Goal: Task Accomplishment & Management: Manage account settings

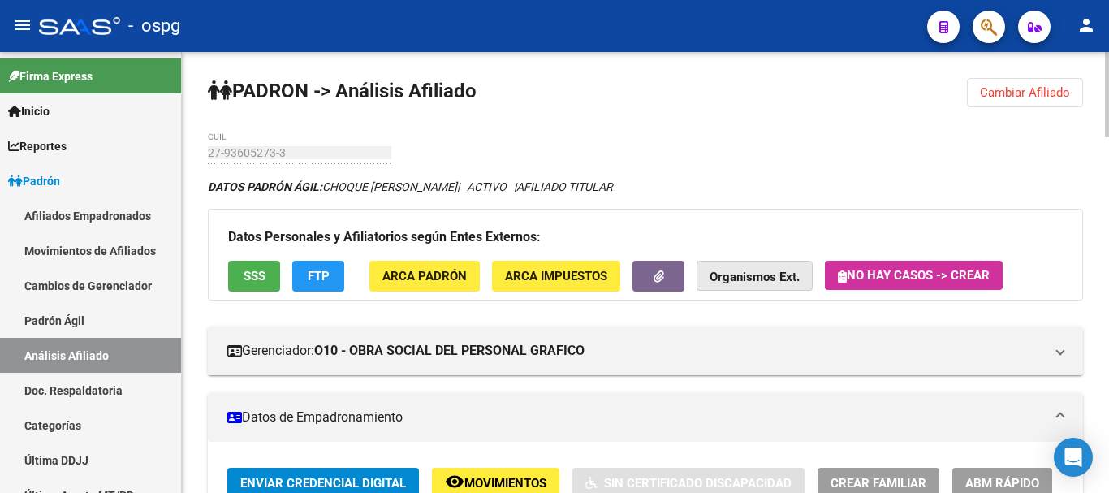
click at [752, 277] on strong "Organismos Ext." at bounding box center [754, 277] width 90 height 15
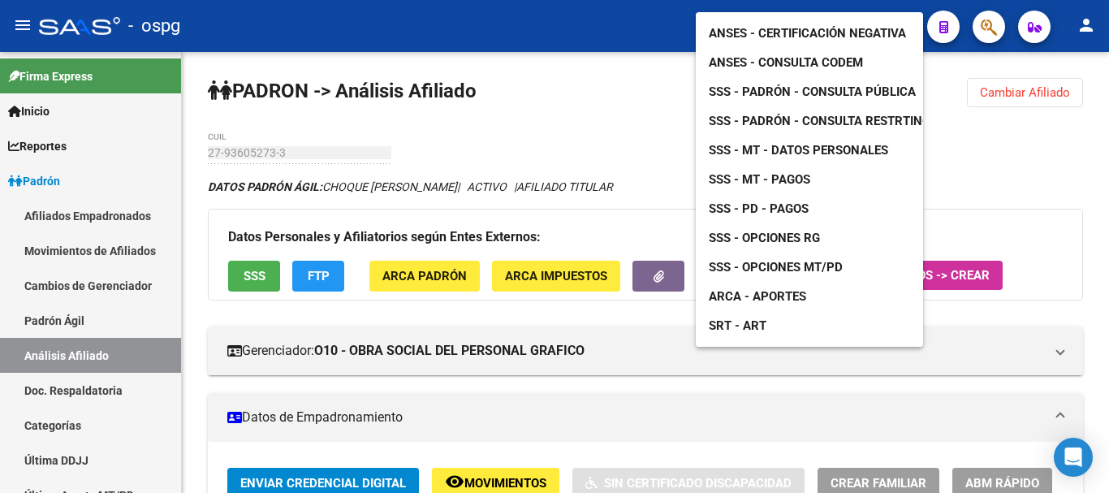
click at [811, 194] on link "SSS - PD - Pagos" at bounding box center [759, 208] width 126 height 29
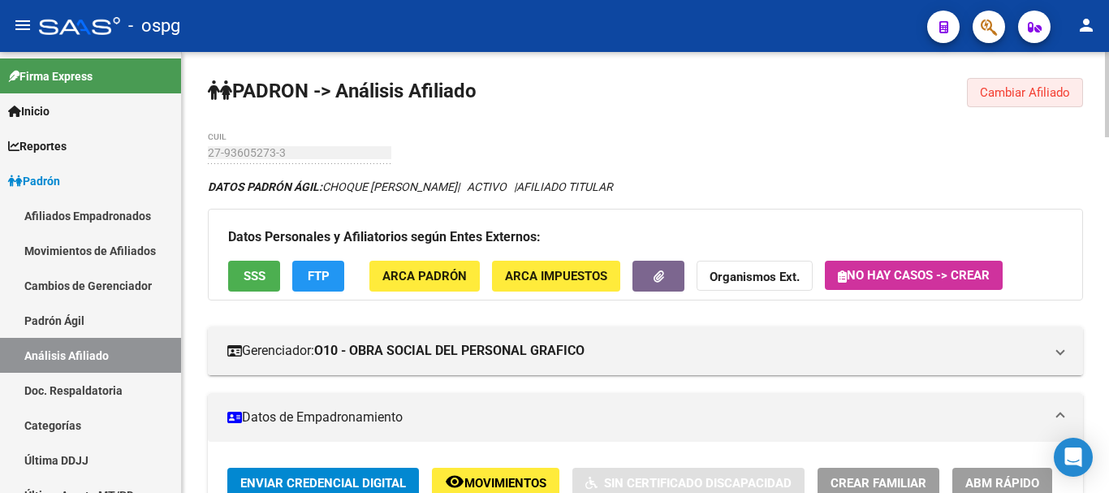
click at [1062, 92] on span "Cambiar Afiliado" at bounding box center [1025, 92] width 90 height 15
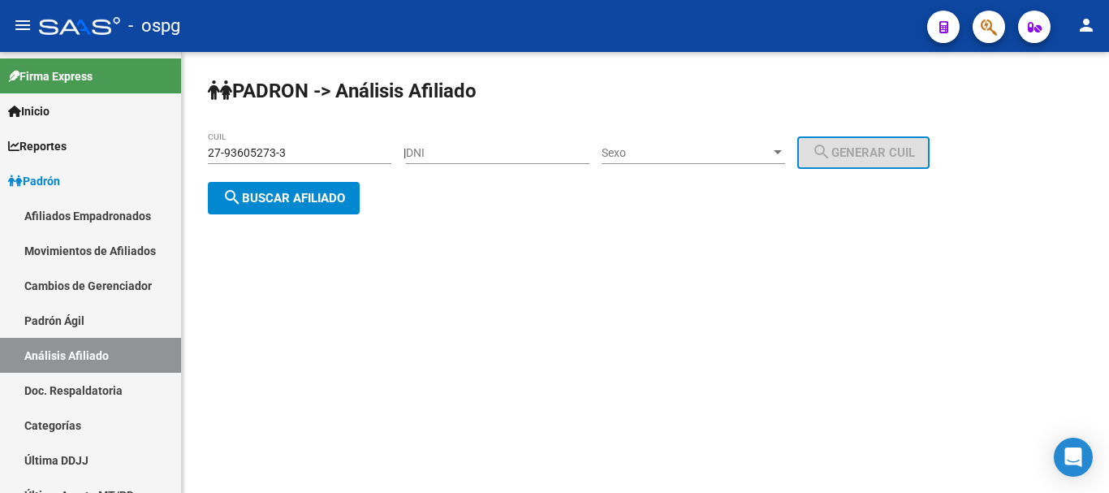
click at [323, 157] on div "27-93605273-3 CUIL" at bounding box center [299, 147] width 183 height 32
drag, startPoint x: 322, startPoint y: 157, endPoint x: 11, endPoint y: 155, distance: 310.9
click at [0, 155] on mat-sidenav-container "Firma Express Inicio Calendario SSS Instructivos Contacto OS Reportes Ingresos …" at bounding box center [554, 272] width 1109 height 441
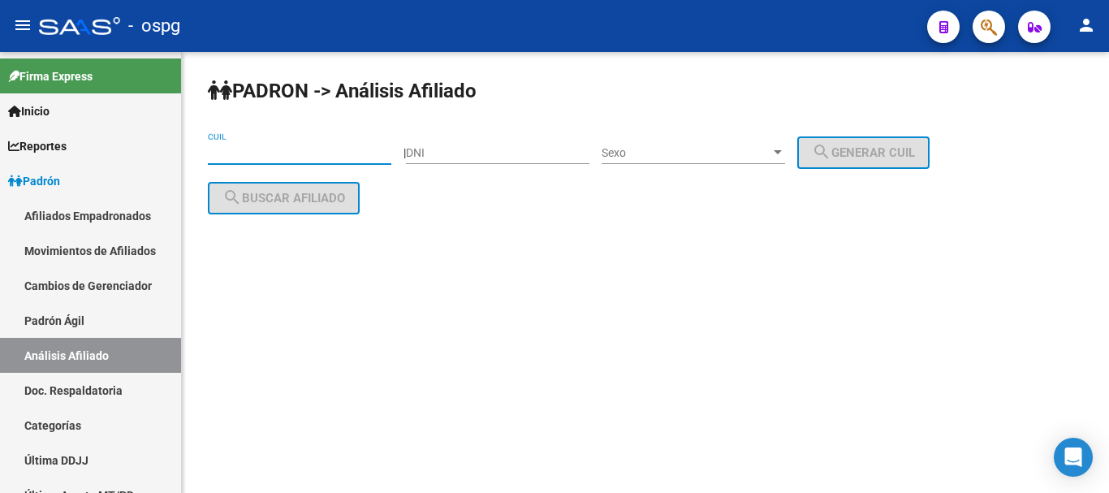
paste input "20-16749015-9"
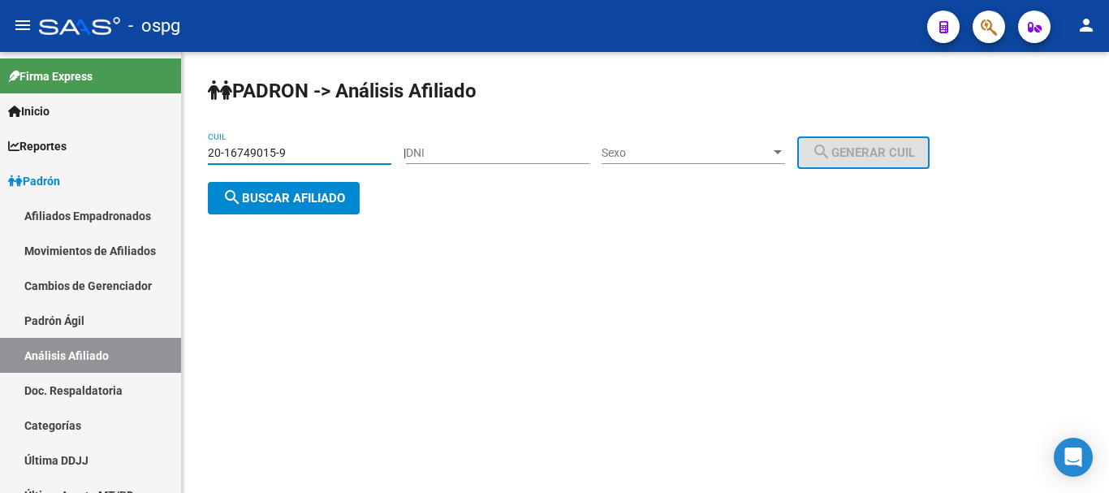
type input "20-16749015-9"
click at [294, 209] on button "search Buscar afiliado" at bounding box center [284, 198] width 152 height 32
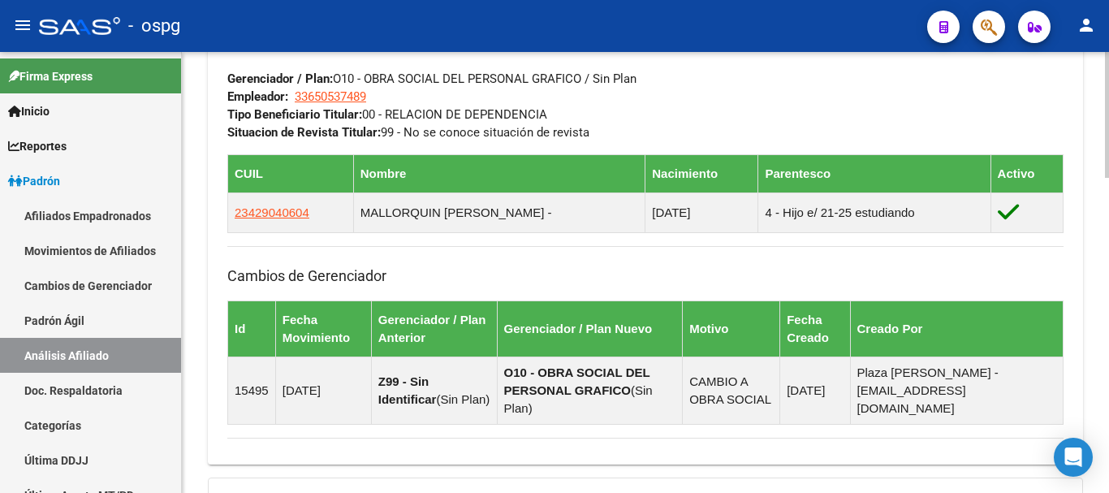
scroll to position [893, 0]
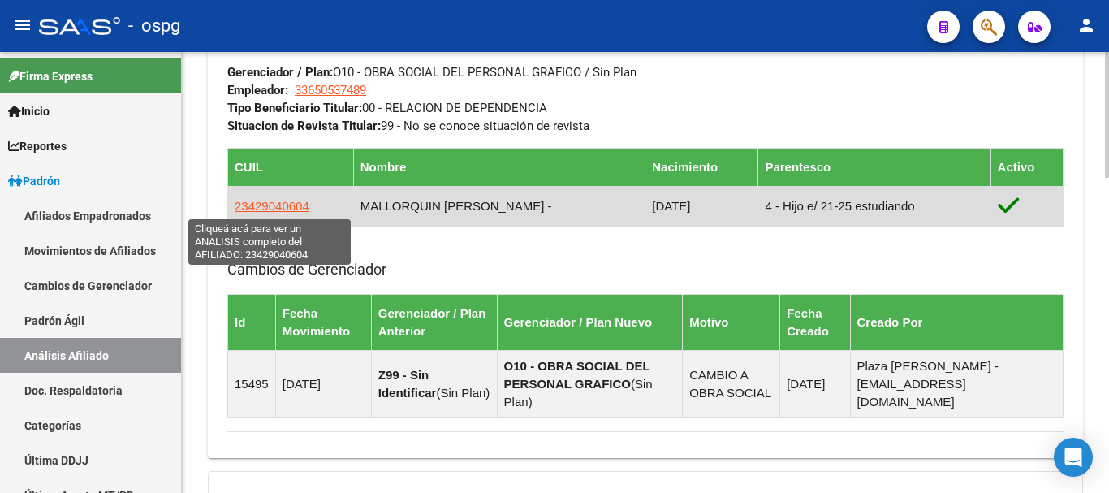
click at [282, 207] on span "23429040604" at bounding box center [272, 206] width 75 height 14
type textarea "23429040604"
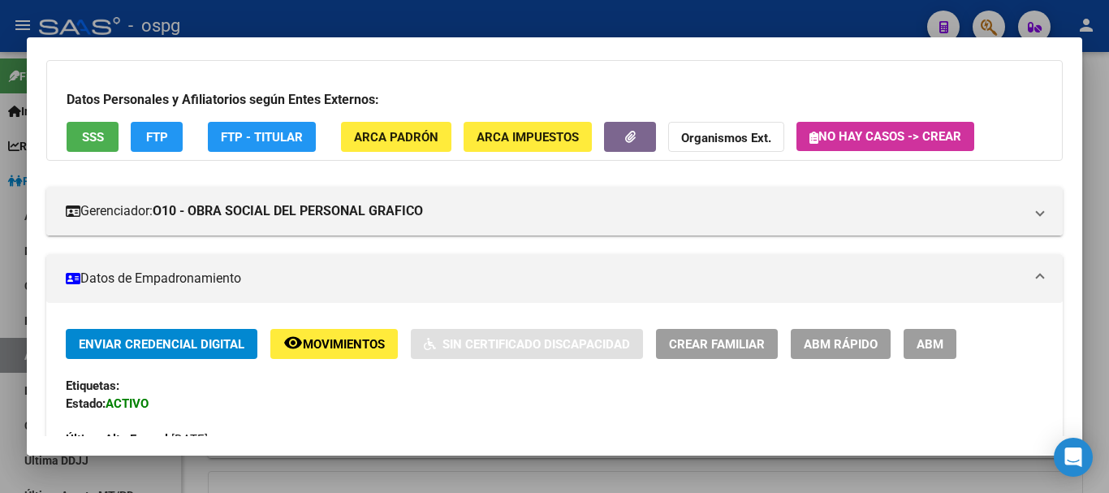
scroll to position [162, 0]
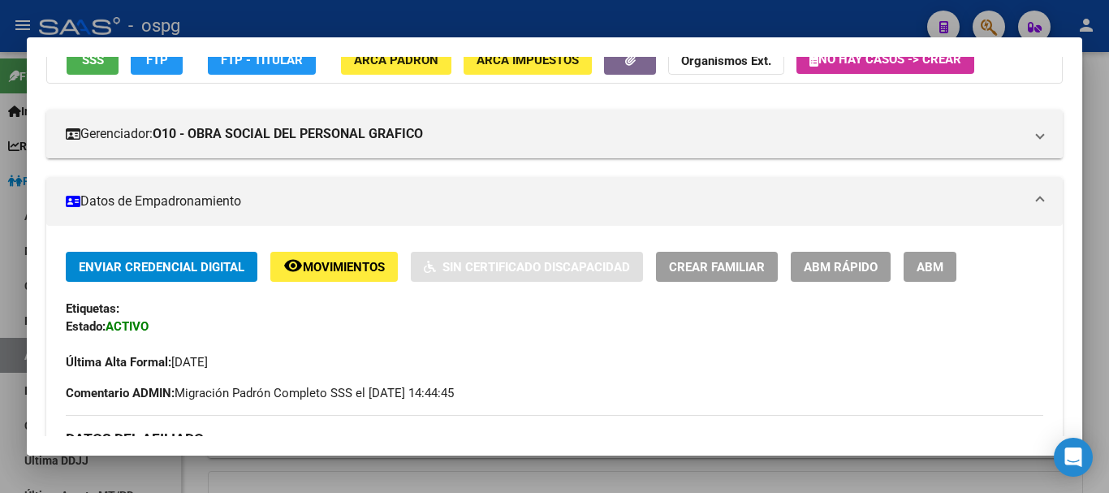
click at [947, 268] on button "ABM" at bounding box center [929, 267] width 53 height 30
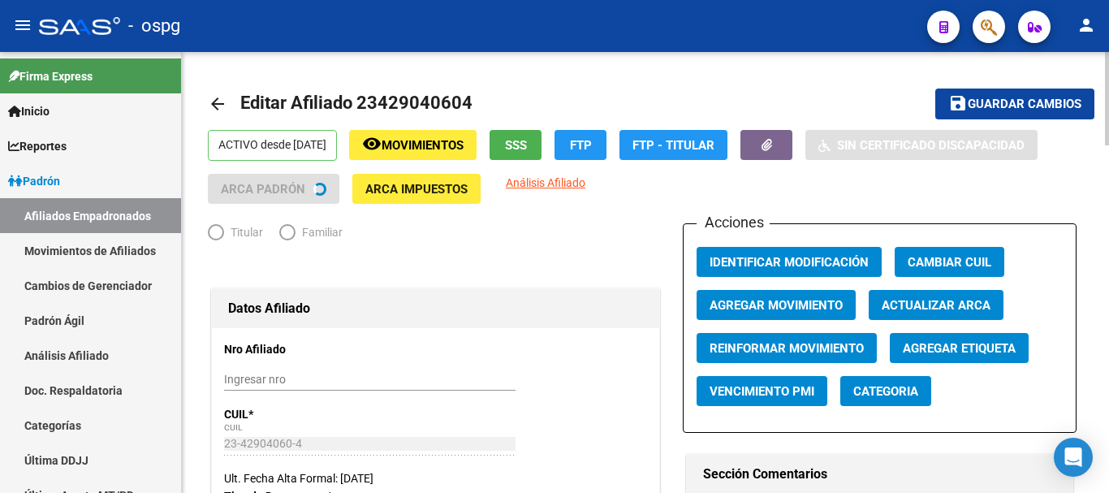
radio input "true"
type input "33-65053748-9"
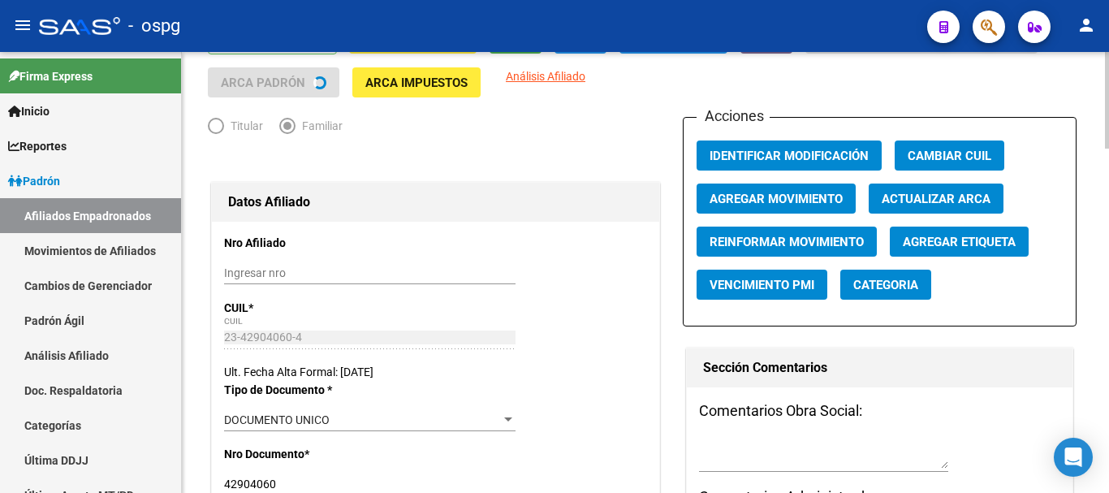
scroll to position [406, 0]
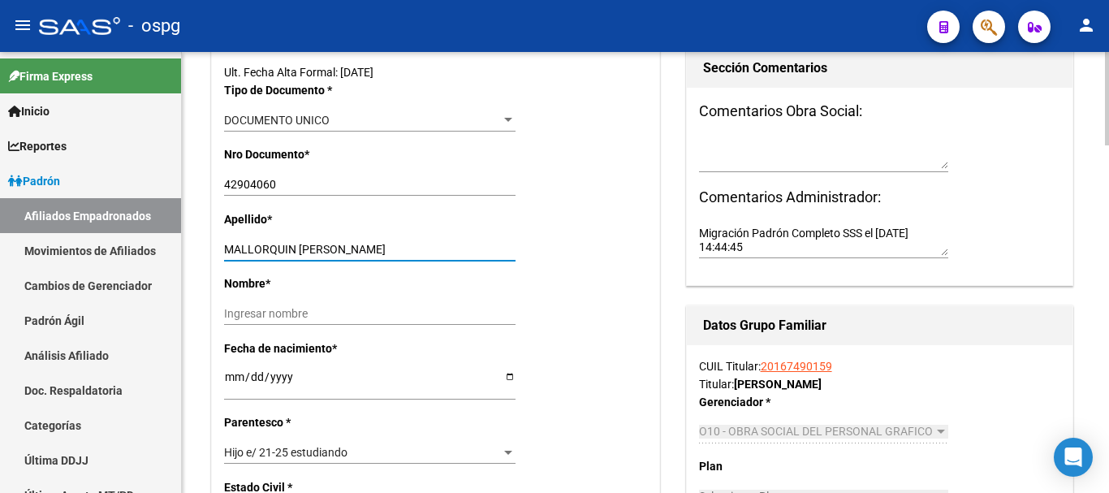
drag, startPoint x: 295, startPoint y: 252, endPoint x: 413, endPoint y: 259, distance: 118.7
click at [413, 259] on div "MALLORQUIN [PERSON_NAME] apellido" at bounding box center [369, 249] width 291 height 23
type input "MALLORQUIN"
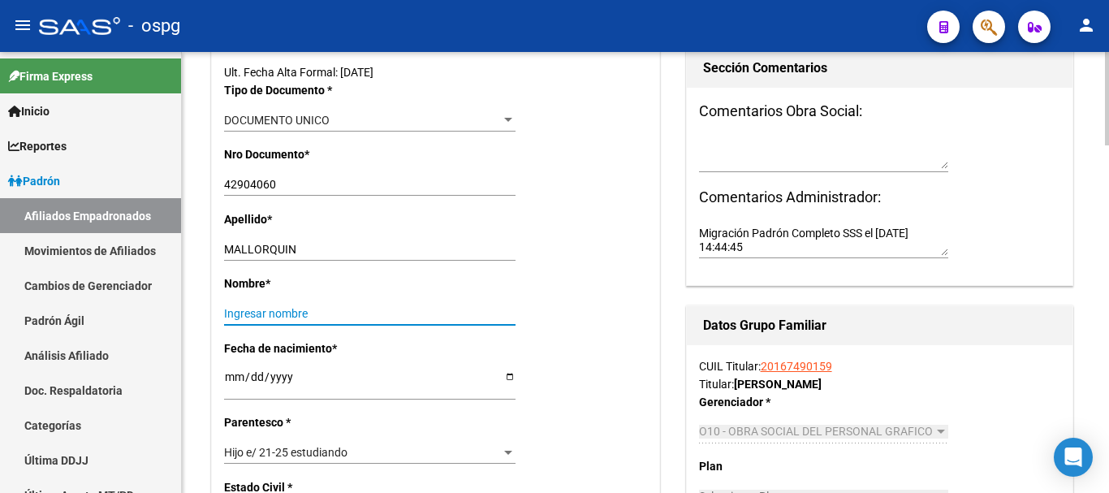
click at [286, 317] on input "Ingresar nombre" at bounding box center [369, 314] width 291 height 14
paste input "[PERSON_NAME]"
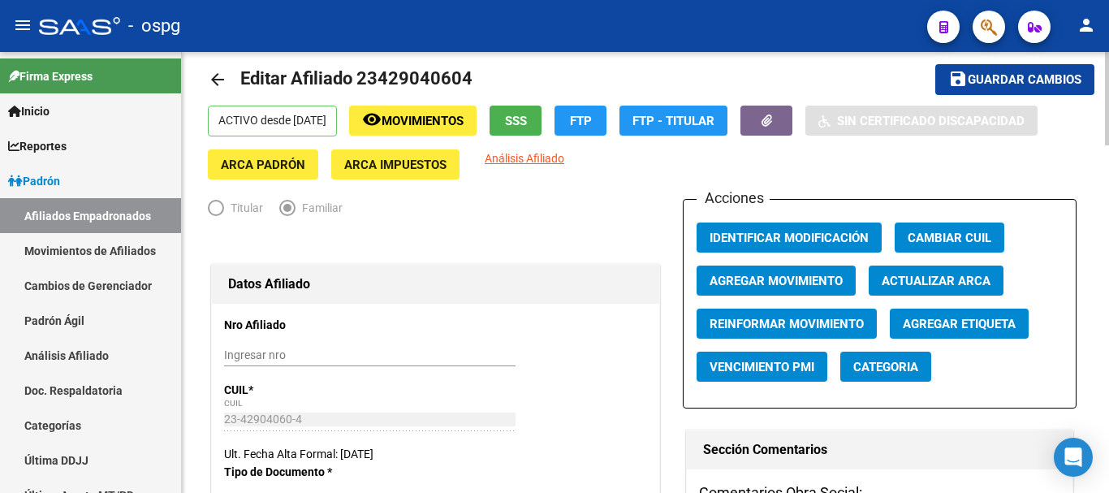
scroll to position [0, 0]
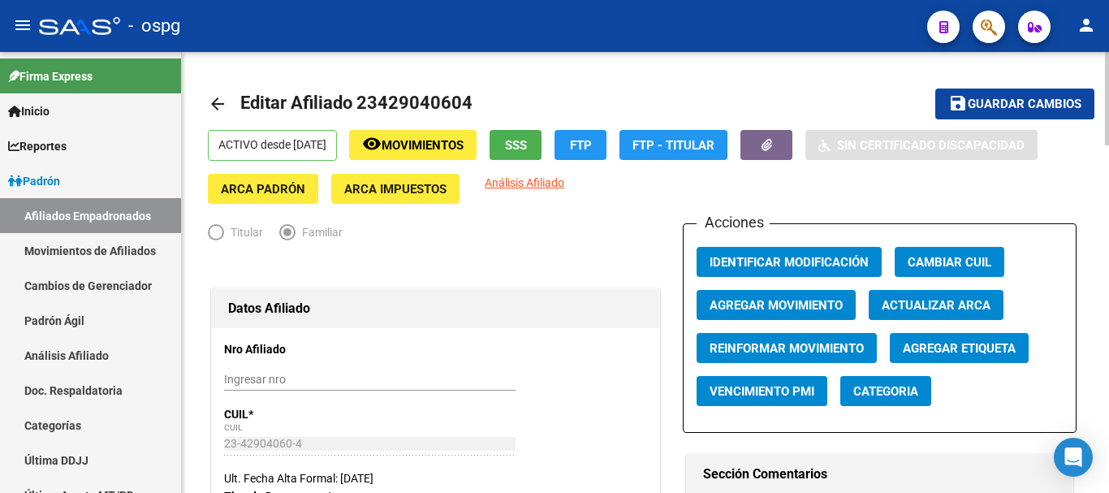
type input "[PERSON_NAME]"
click at [795, 298] on span "Agregar Movimiento" at bounding box center [775, 305] width 133 height 15
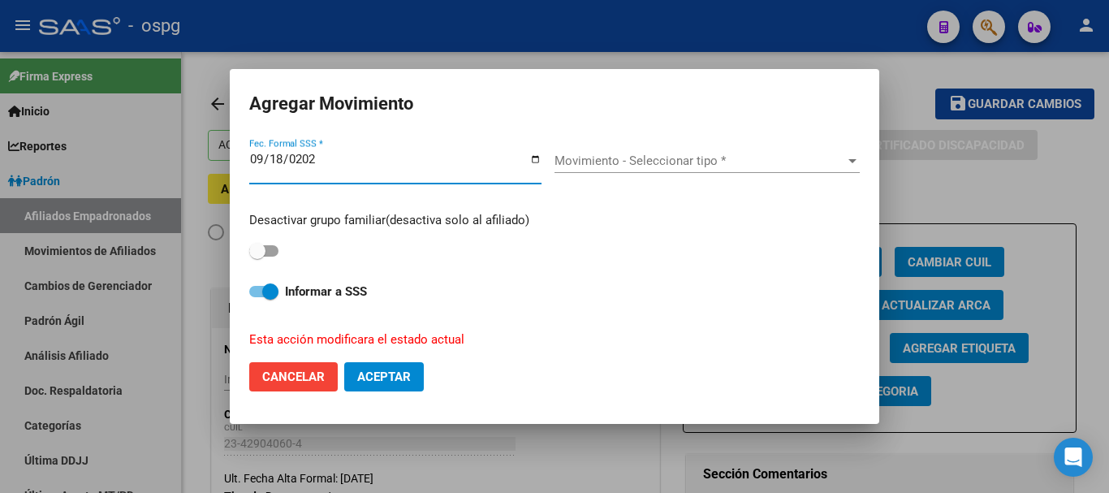
type input "[DATE]"
click at [687, 160] on span "Movimiento - Seleccionar tipo *" at bounding box center [699, 160] width 291 height 15
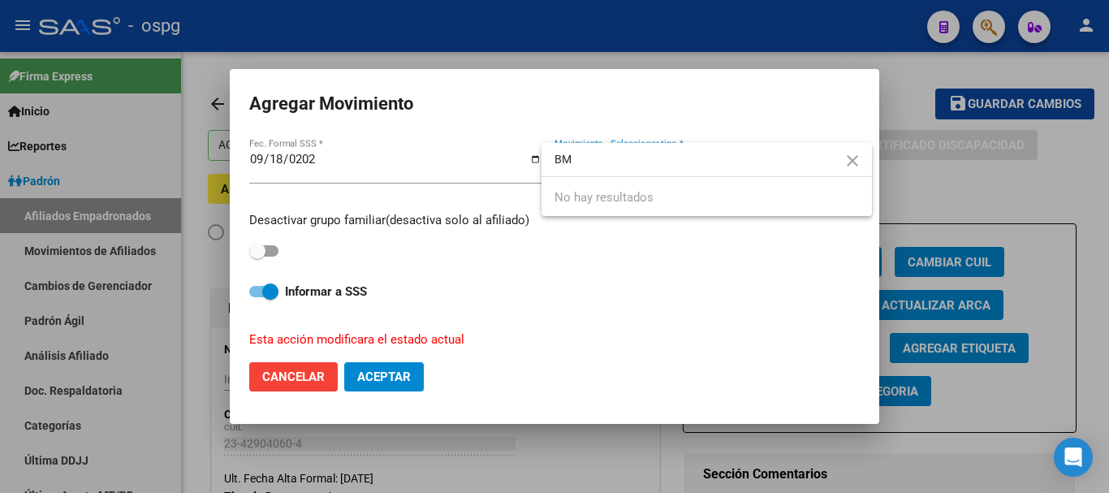
type input "B"
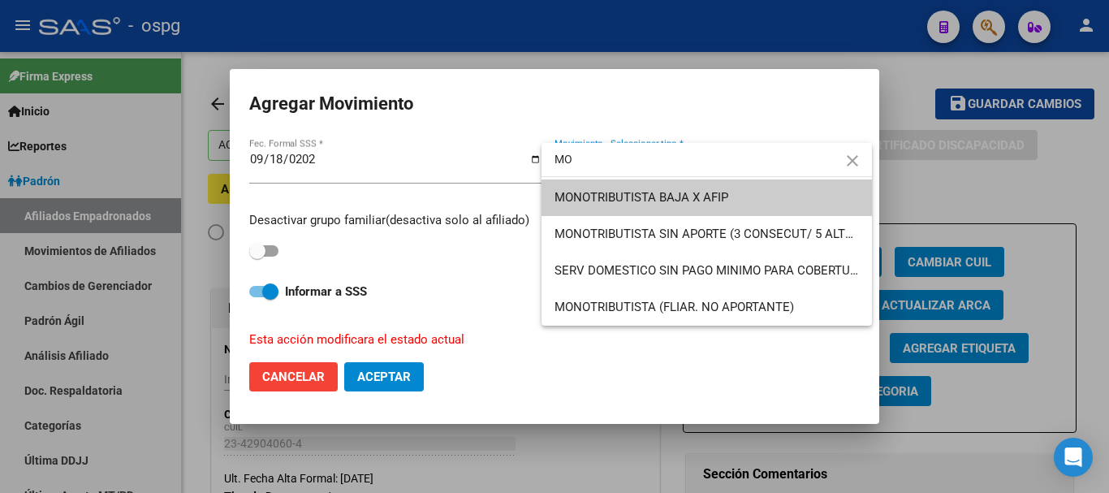
type input "MO"
click at [859, 154] on mat-icon "close" at bounding box center [852, 160] width 19 height 19
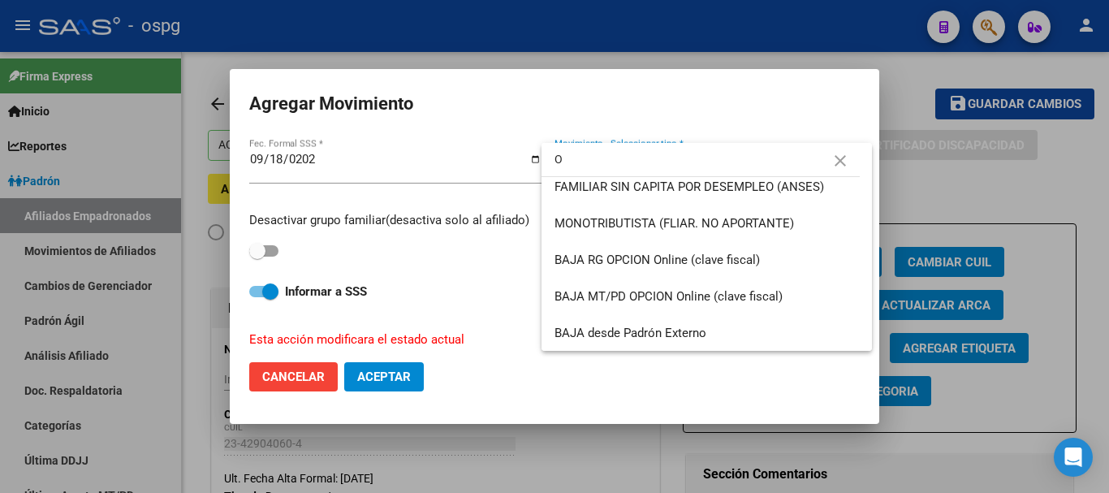
scroll to position [1107, 0]
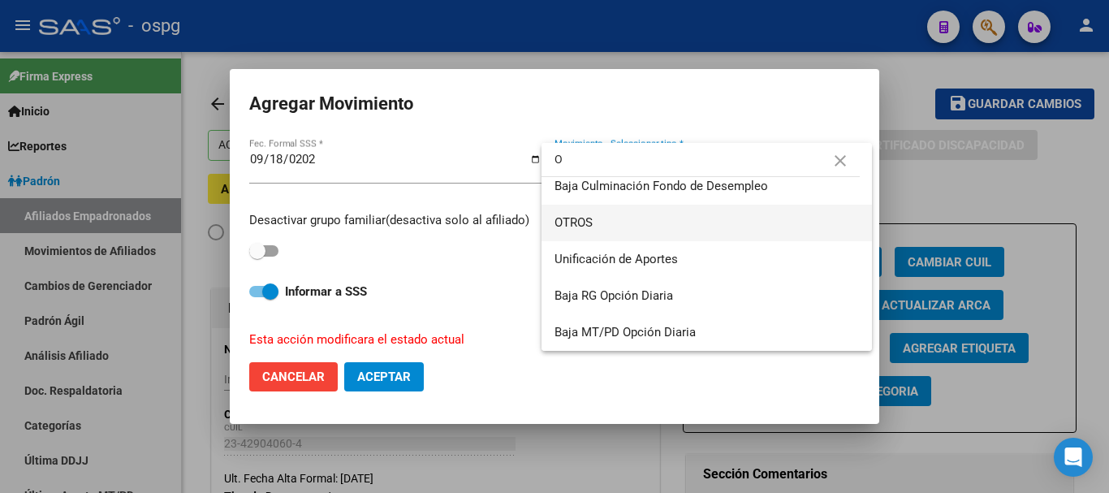
type input "O"
click at [648, 229] on span "OTROS" at bounding box center [706, 223] width 304 height 37
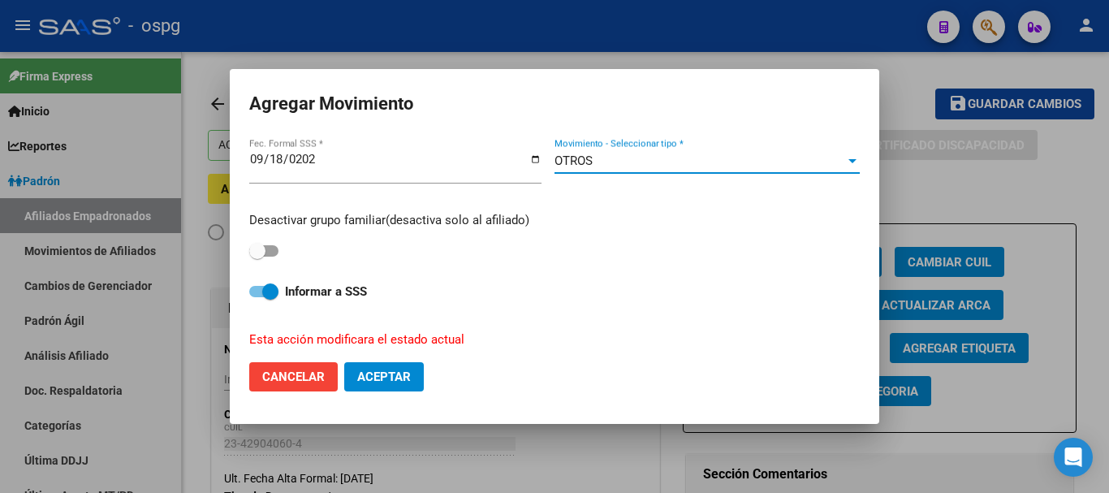
click at [412, 379] on button "Aceptar" at bounding box center [384, 376] width 80 height 29
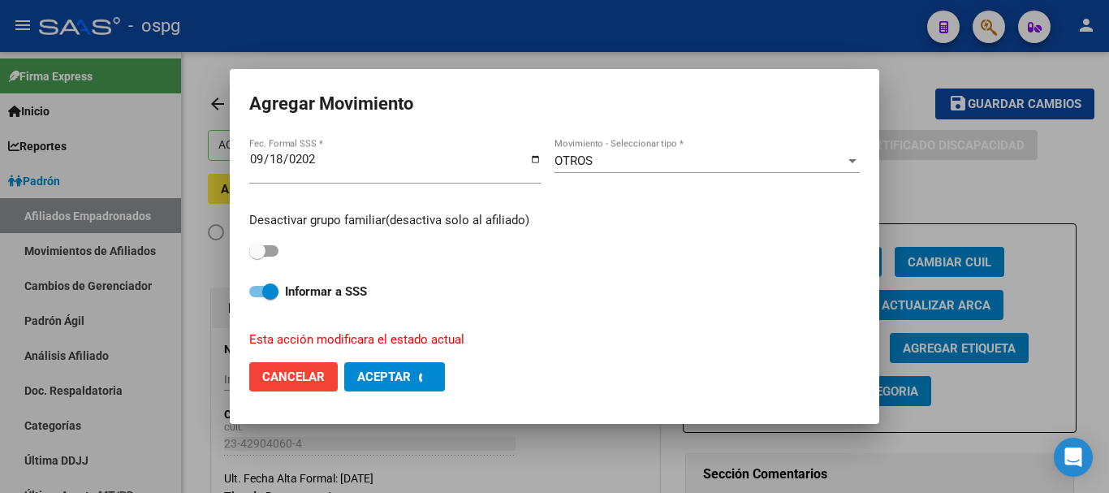
checkbox input "false"
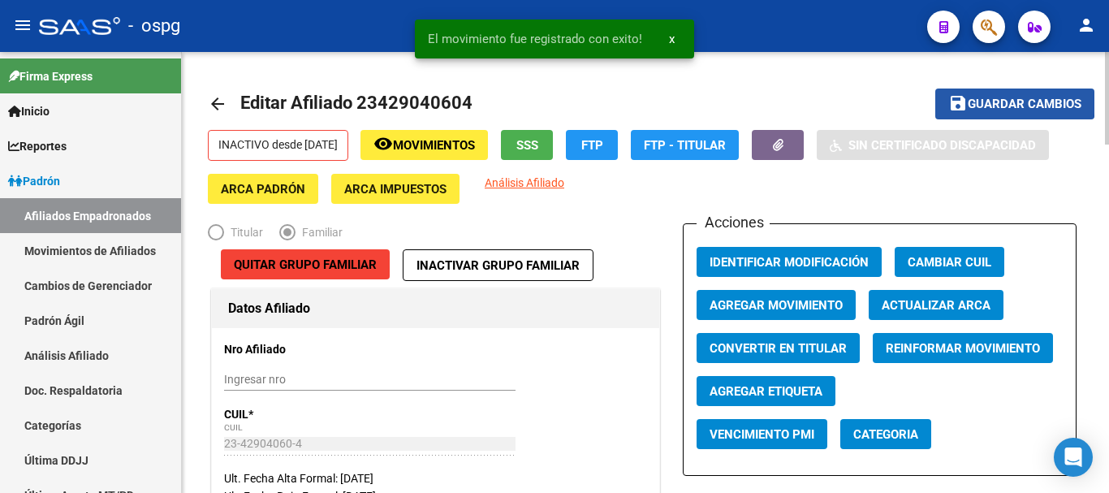
click at [968, 93] on mat-icon "save" at bounding box center [957, 102] width 19 height 19
drag, startPoint x: 209, startPoint y: 106, endPoint x: 256, endPoint y: 106, distance: 47.1
click at [209, 106] on mat-icon "arrow_back" at bounding box center [217, 103] width 19 height 19
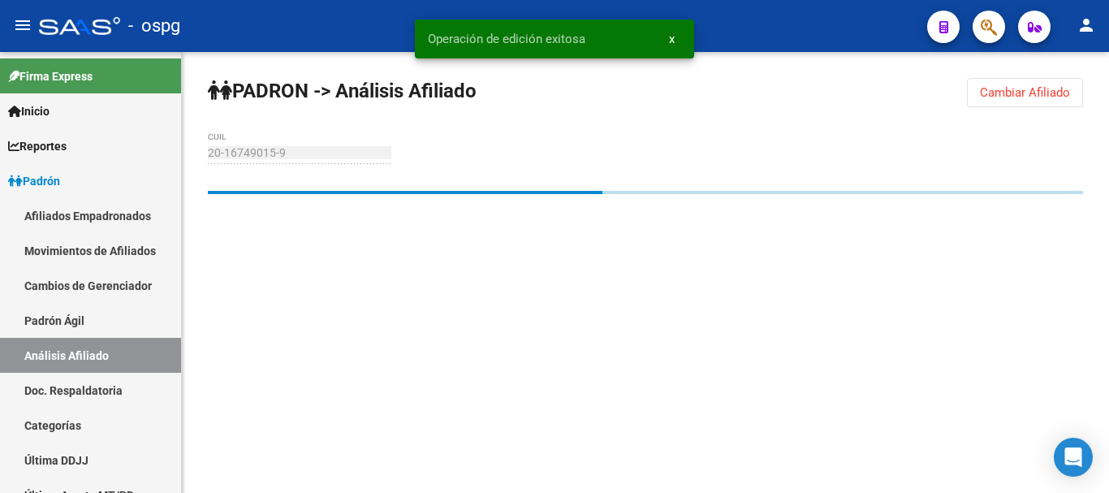
click at [1026, 96] on span "Cambiar Afiliado" at bounding box center [1025, 92] width 90 height 15
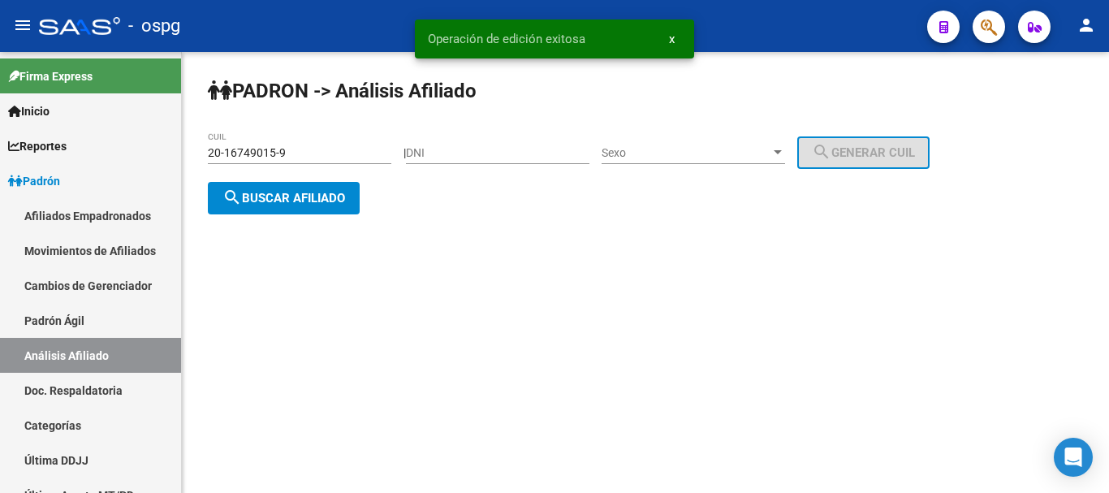
click at [311, 192] on span "search Buscar afiliado" at bounding box center [283, 198] width 123 height 15
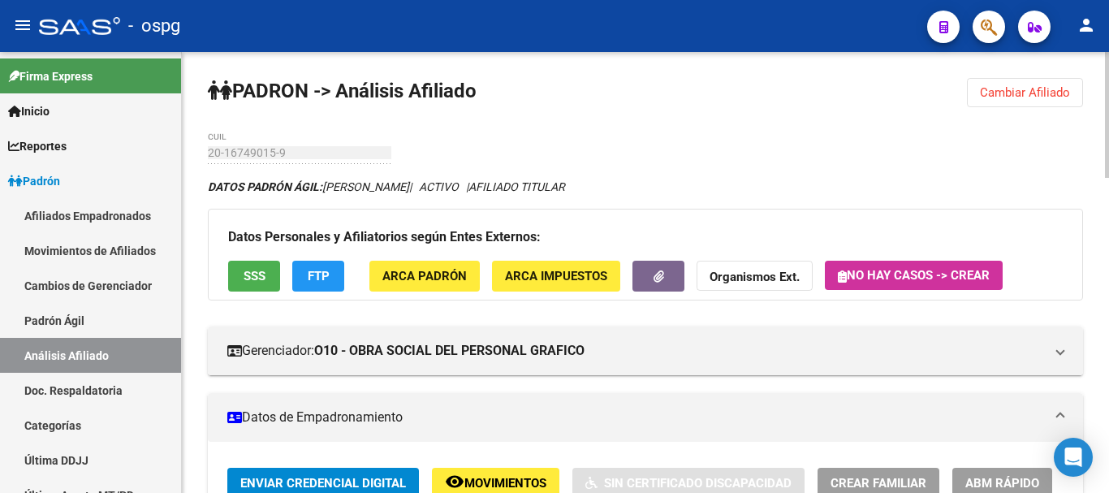
click at [769, 282] on strong "Organismos Ext." at bounding box center [754, 277] width 90 height 15
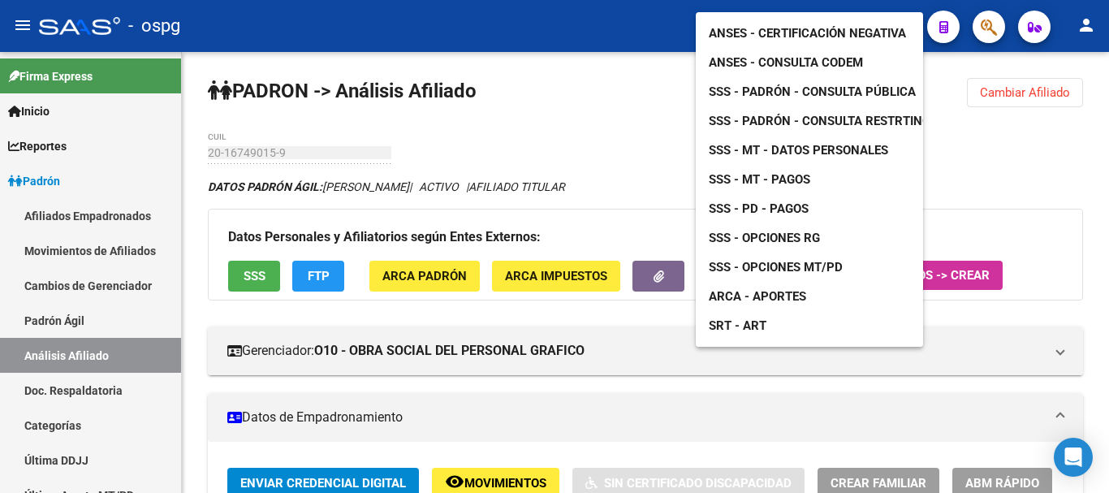
click at [843, 26] on span "ANSES - Certificación Negativa" at bounding box center [807, 33] width 197 height 15
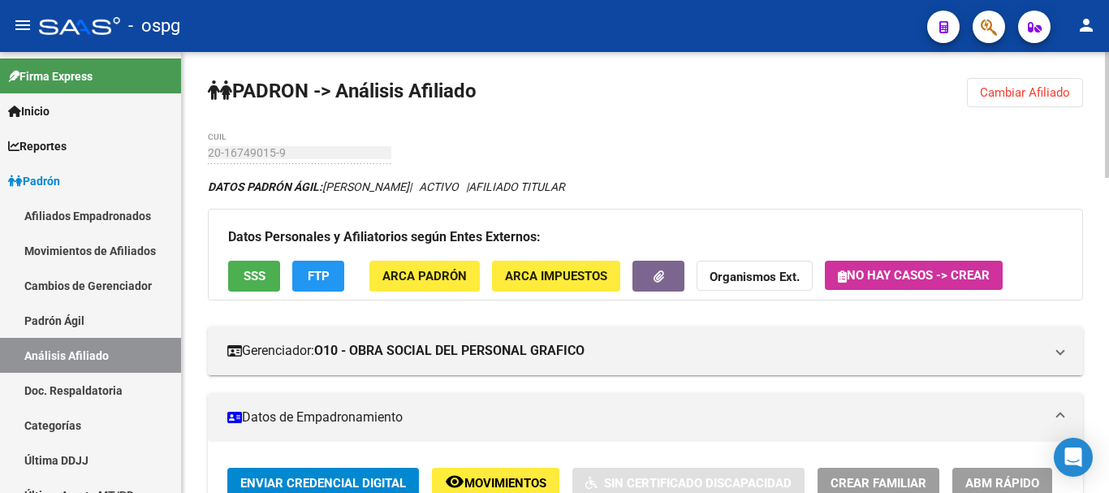
click at [754, 266] on button "Organismos Ext." at bounding box center [754, 276] width 116 height 30
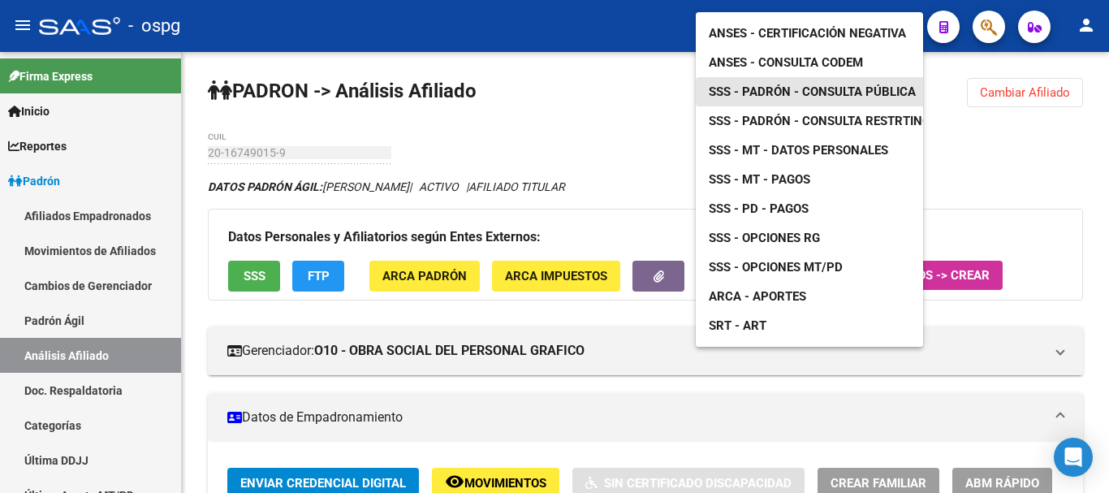
click at [882, 84] on span "SSS - Padrón - Consulta Pública" at bounding box center [812, 91] width 207 height 15
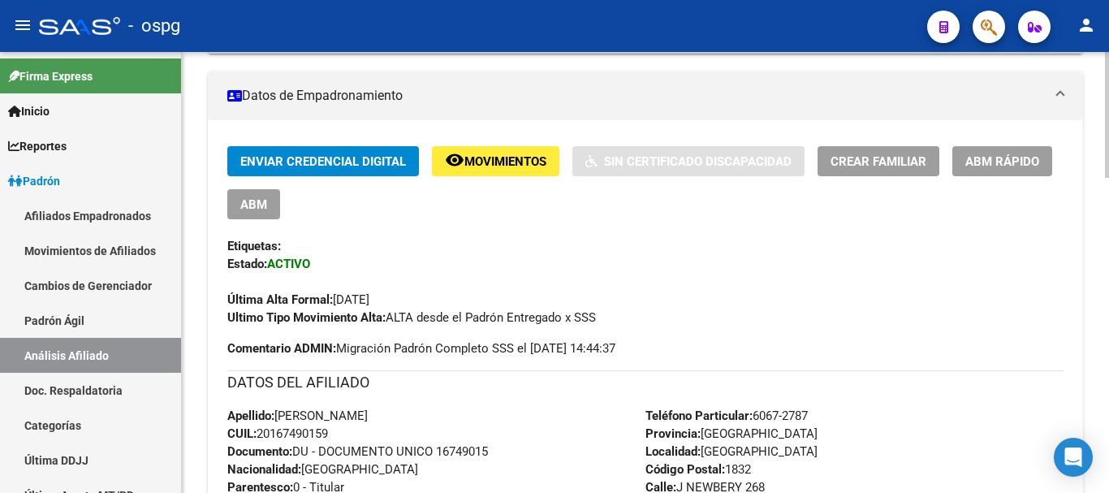
scroll to position [162, 0]
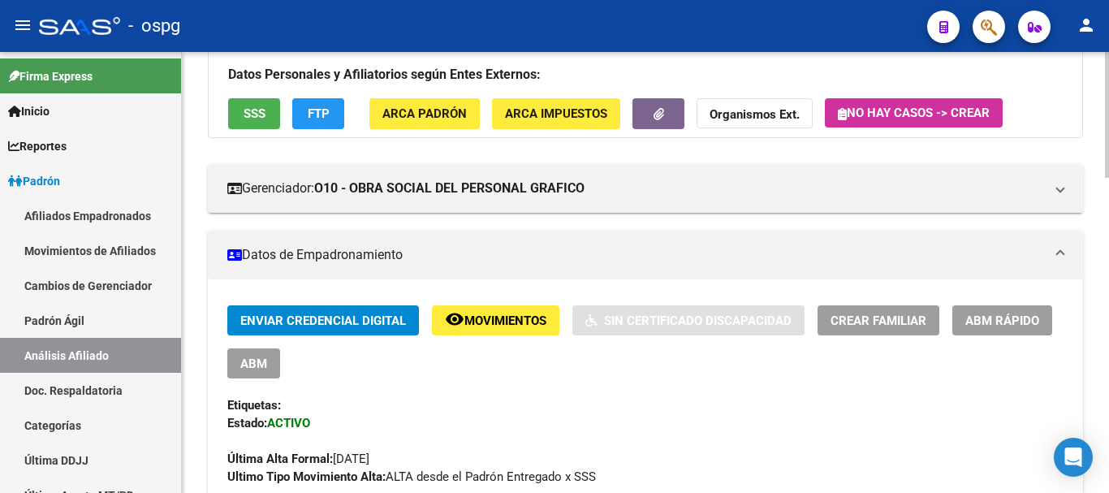
drag, startPoint x: 749, startPoint y: 106, endPoint x: 740, endPoint y: 86, distance: 22.2
click at [746, 97] on div "Datos Personales y Afiliatorios según Entes Externos: SSS FTP ARCA Padrón ARCA …" at bounding box center [645, 91] width 875 height 91
click at [740, 108] on strong "Organismos Ext." at bounding box center [754, 115] width 90 height 15
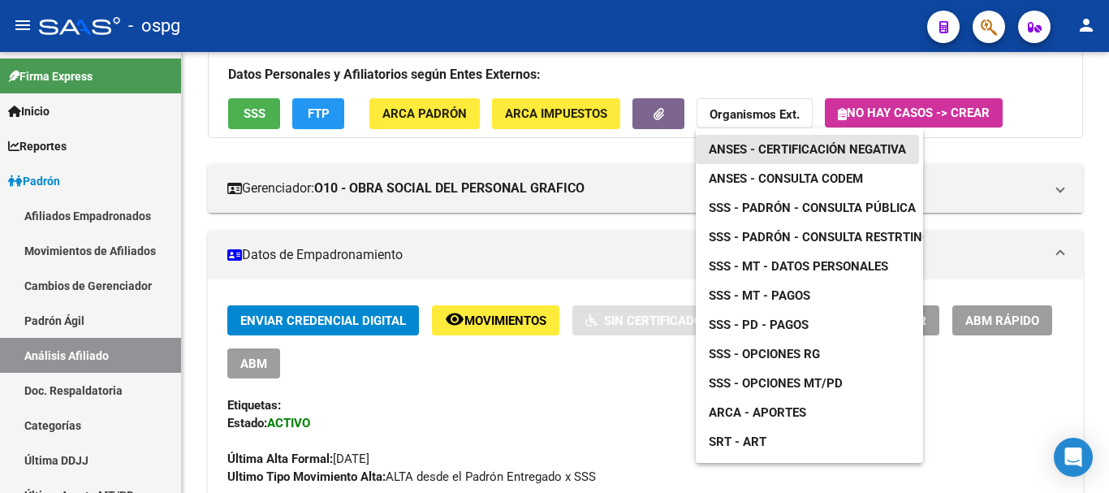
click at [807, 145] on span "ANSES - Certificación Negativa" at bounding box center [807, 149] width 197 height 15
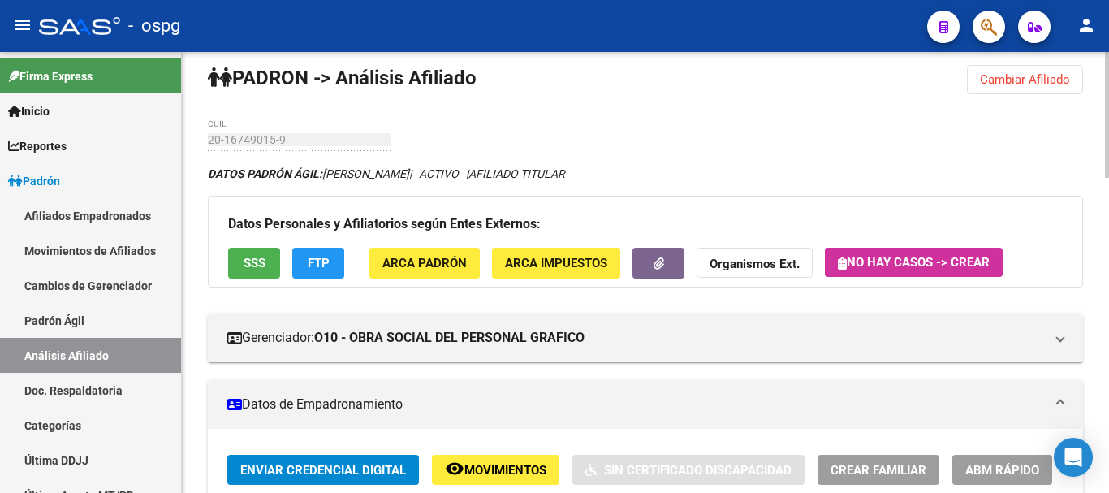
scroll to position [0, 0]
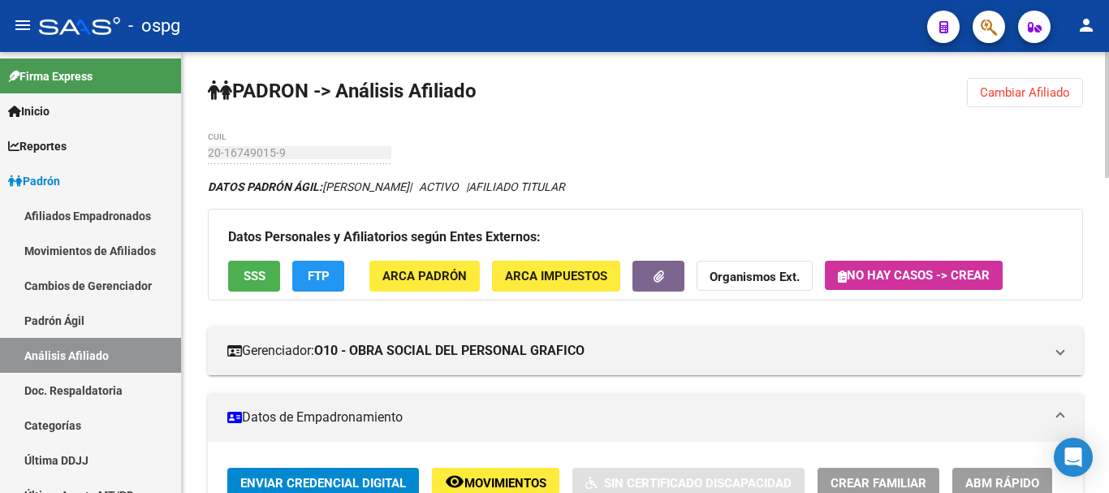
drag, startPoint x: 1072, startPoint y: 96, endPoint x: 967, endPoint y: 116, distance: 107.5
click at [1071, 96] on button "Cambiar Afiliado" at bounding box center [1025, 92] width 116 height 29
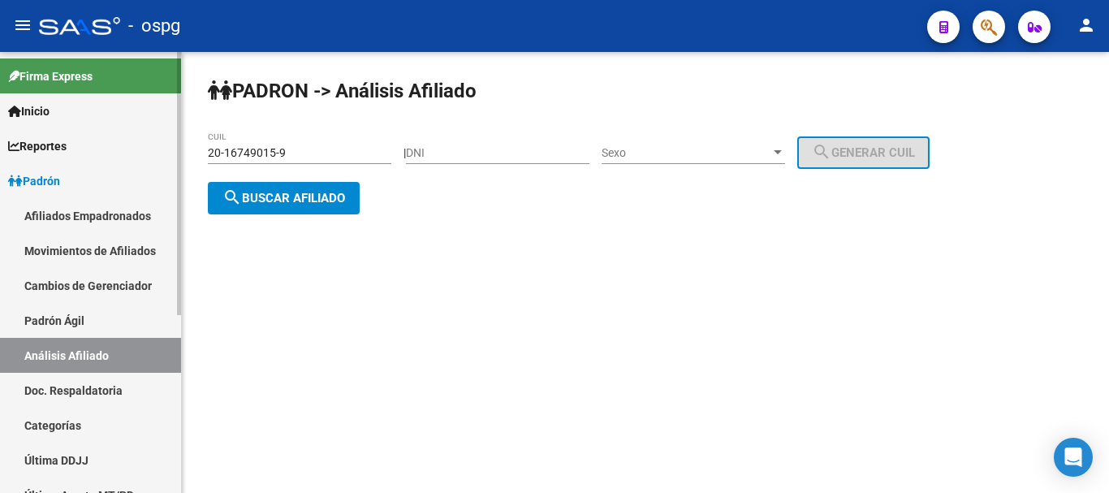
drag, startPoint x: 324, startPoint y: 157, endPoint x: 84, endPoint y: 162, distance: 239.5
click at [75, 162] on mat-sidenav-container "Firma Express Inicio Calendario SSS Instructivos Contacto OS Reportes Ingresos …" at bounding box center [554, 272] width 1109 height 441
paste input "34645573-0"
type input "20-34645573-0"
click at [351, 206] on button "search Buscar afiliado" at bounding box center [284, 198] width 152 height 32
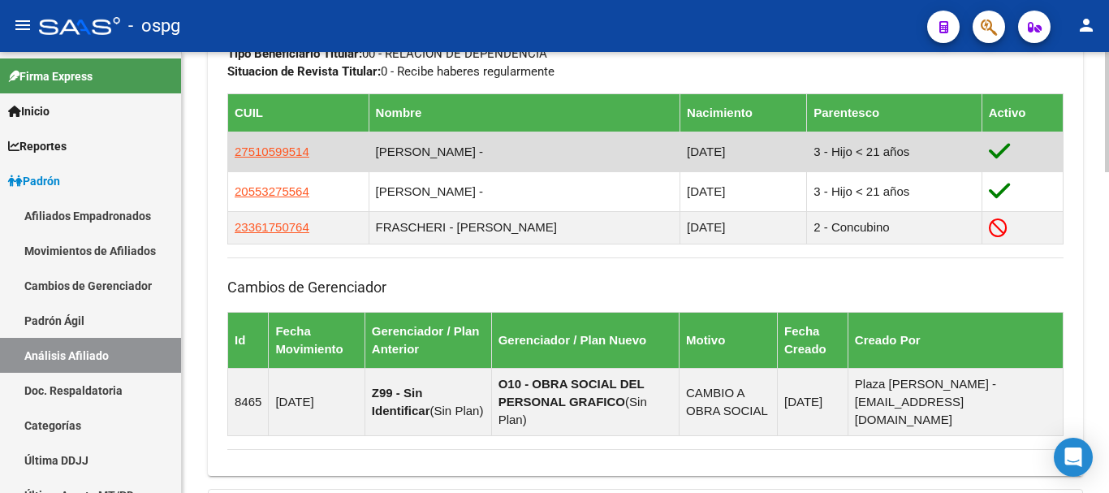
scroll to position [974, 0]
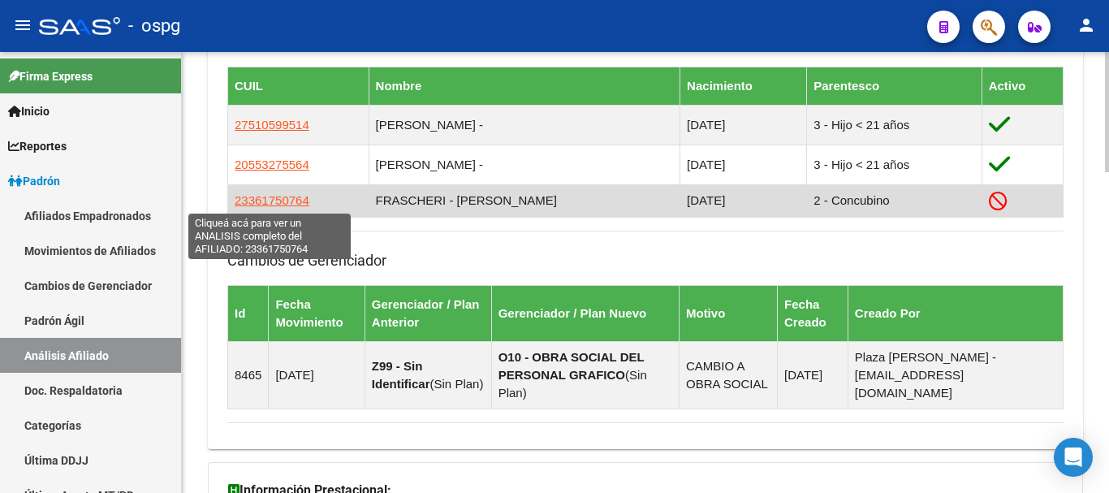
click at [282, 195] on span "23361750764" at bounding box center [272, 200] width 75 height 14
type textarea "23361750764"
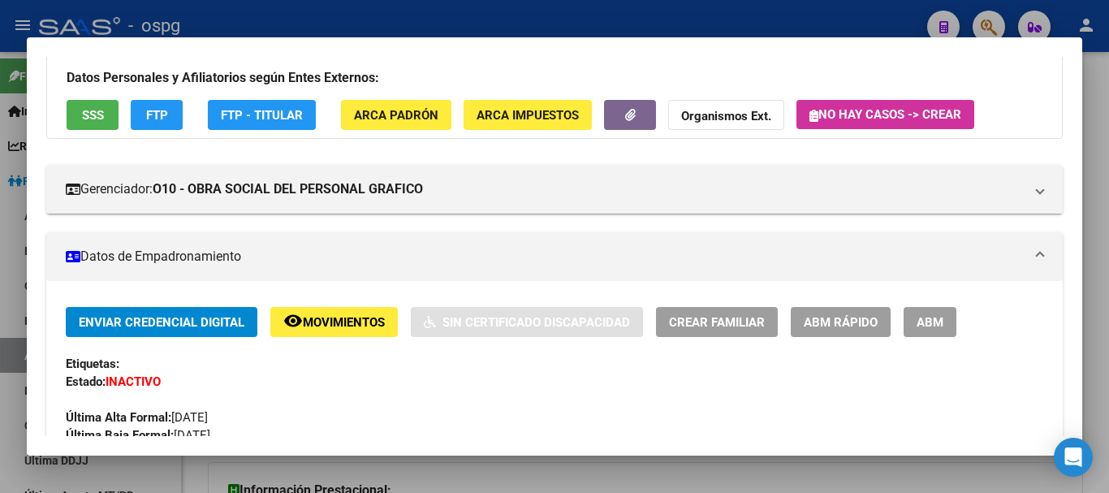
scroll to position [244, 0]
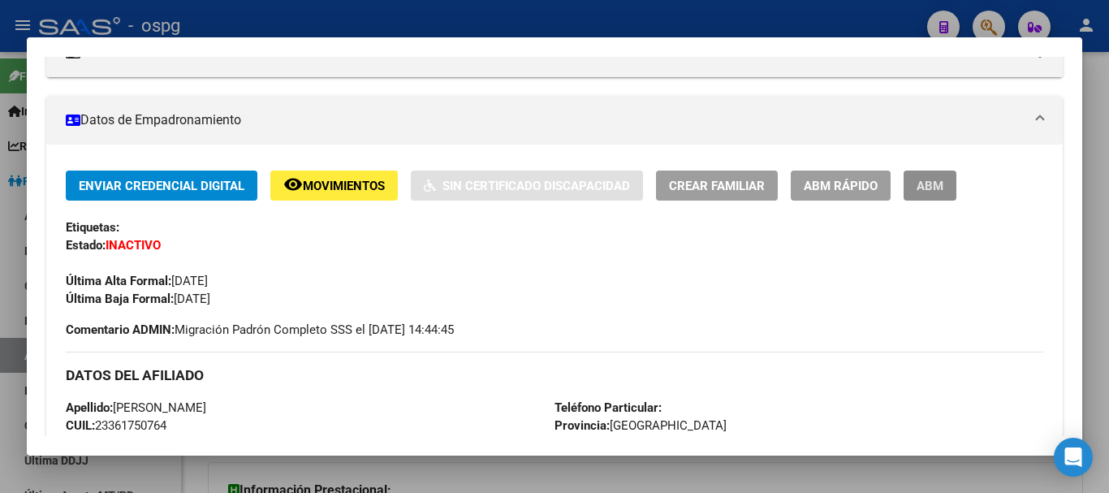
click at [941, 191] on span "ABM" at bounding box center [929, 186] width 27 height 15
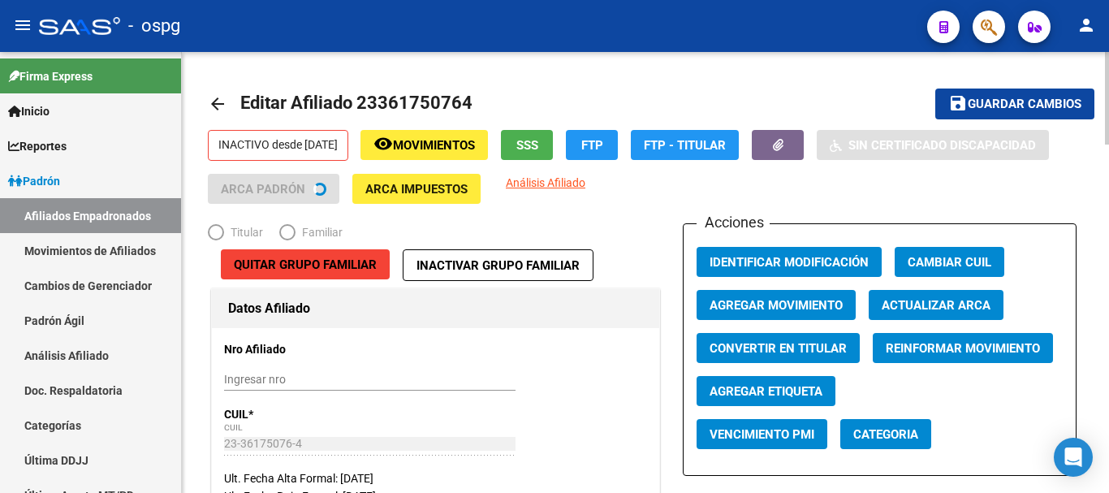
radio input "true"
type input "30-71683965-2"
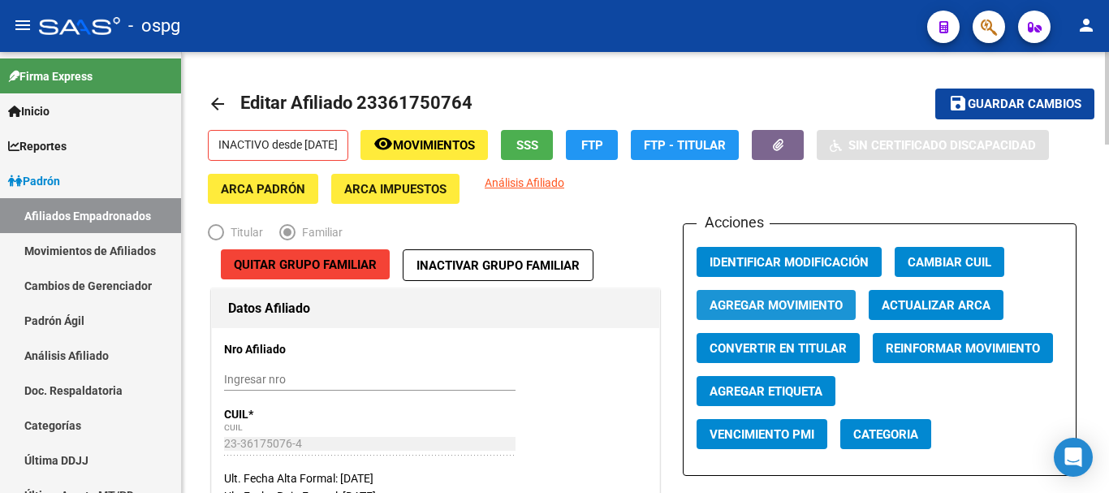
click at [817, 314] on button "Agregar Movimiento" at bounding box center [775, 305] width 159 height 30
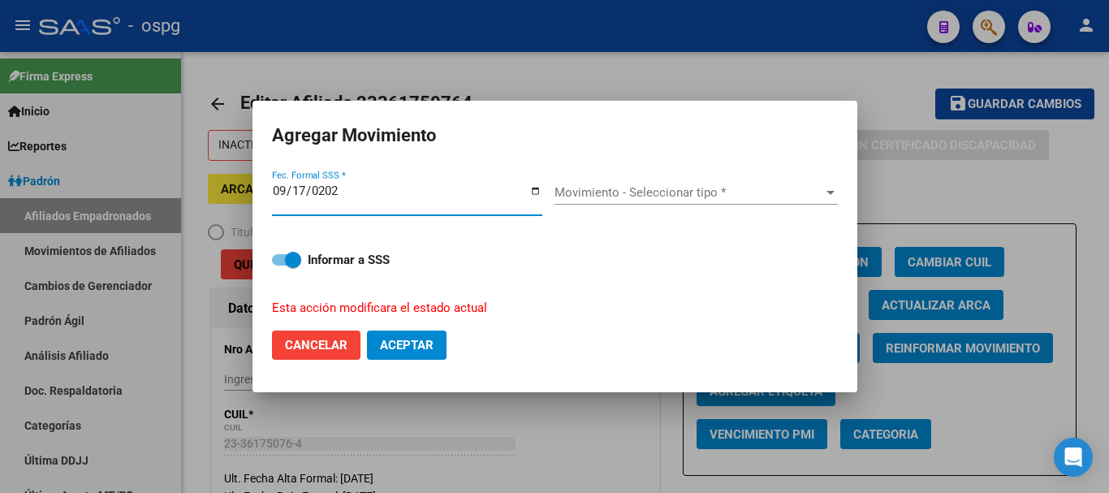
type input "[DATE]"
click at [688, 193] on span "Movimiento - Seleccionar tipo *" at bounding box center [688, 192] width 269 height 15
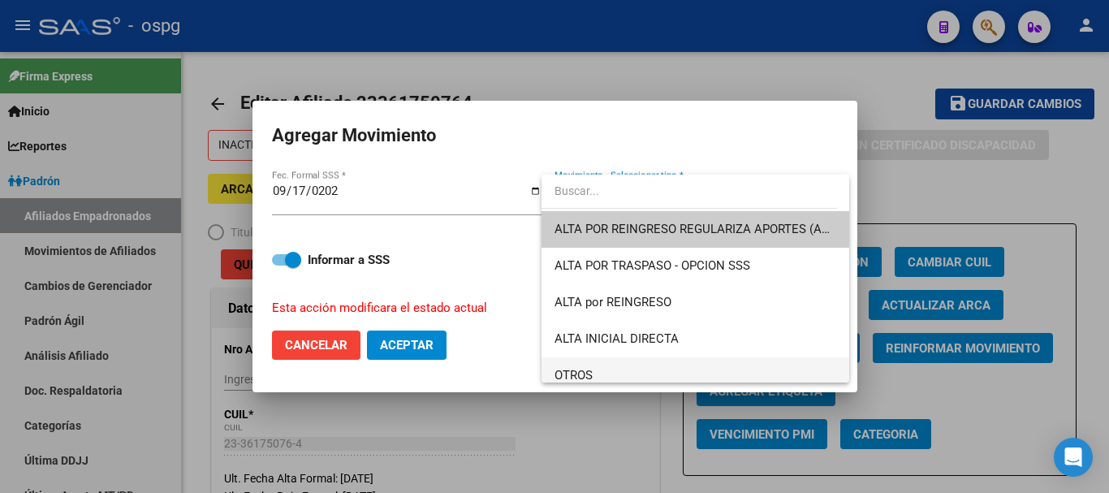
click at [597, 363] on span "OTROS" at bounding box center [695, 375] width 282 height 37
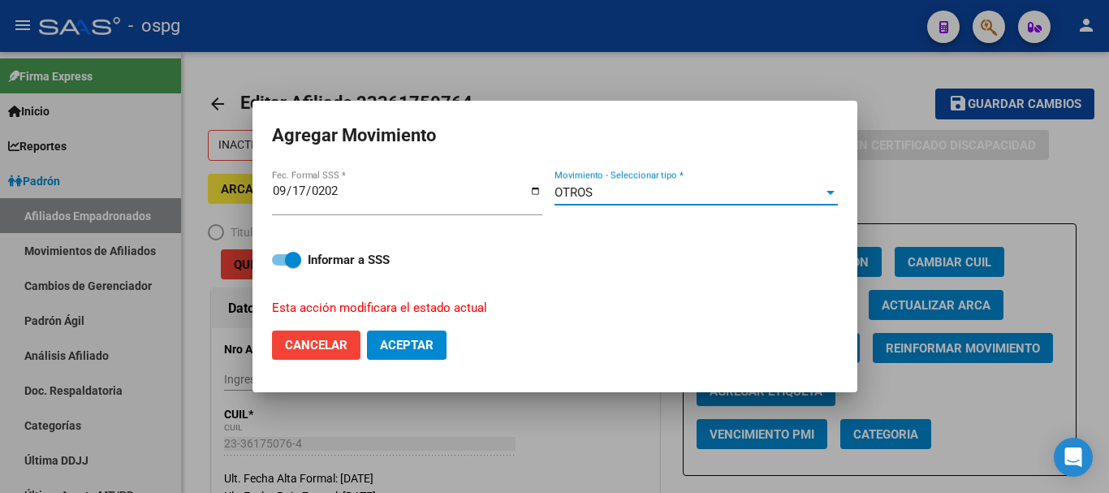
click at [412, 356] on button "Aceptar" at bounding box center [407, 344] width 80 height 29
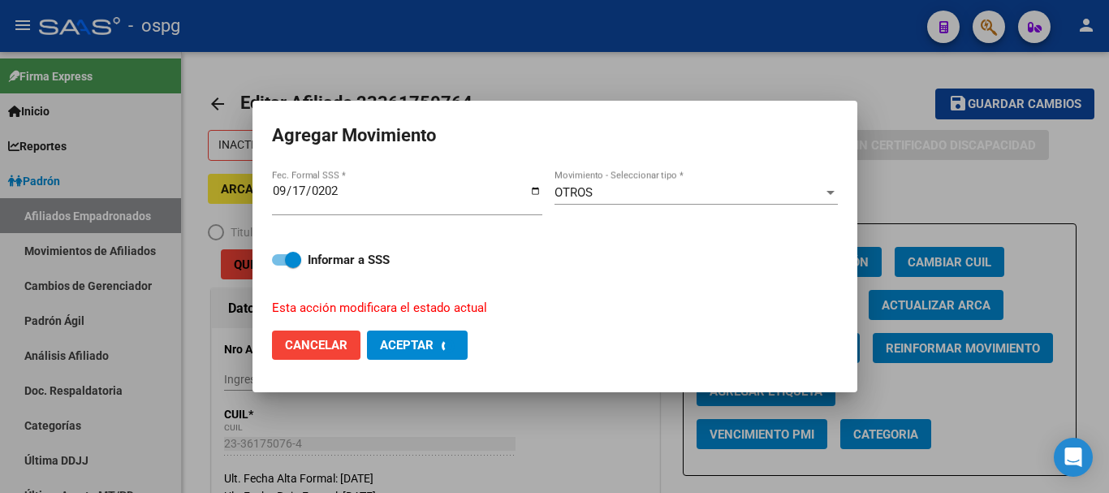
checkbox input "false"
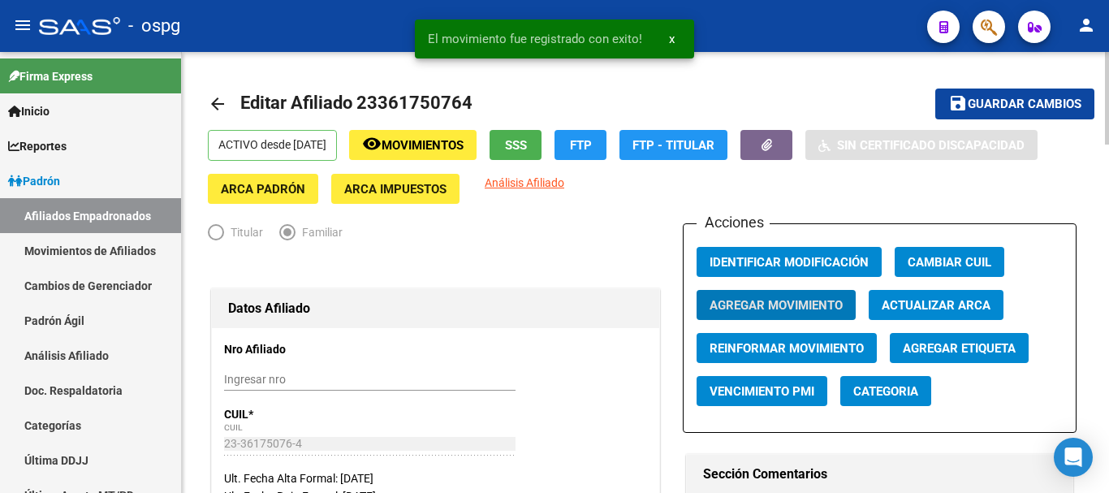
click at [1037, 98] on span "Guardar cambios" at bounding box center [1025, 104] width 114 height 15
click at [218, 111] on mat-icon "arrow_back" at bounding box center [217, 103] width 19 height 19
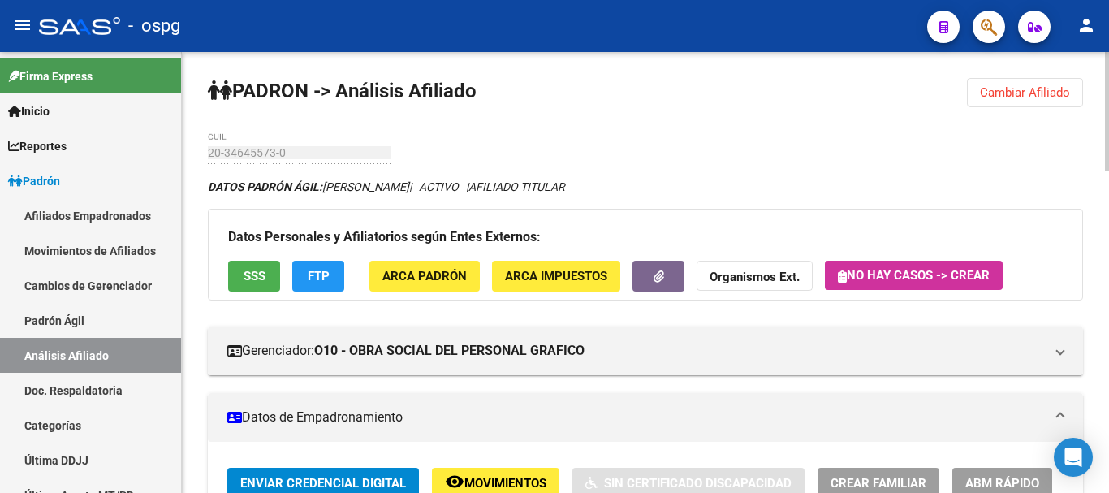
click at [1035, 93] on span "Cambiar Afiliado" at bounding box center [1025, 92] width 90 height 15
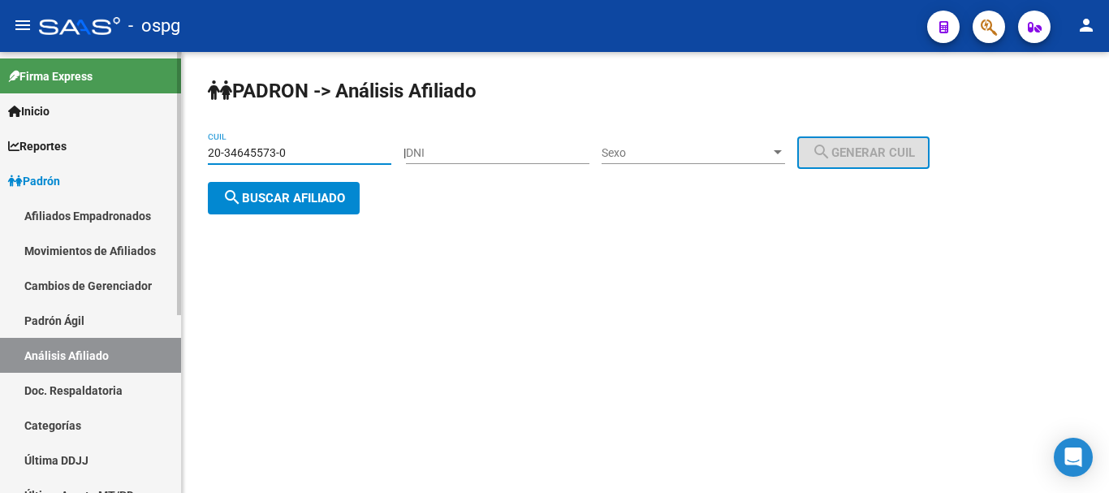
drag, startPoint x: 310, startPoint y: 155, endPoint x: 0, endPoint y: 123, distance: 311.8
click at [0, 123] on mat-sidenav-container "Firma Express Inicio Calendario SSS Instructivos Contacto OS Reportes Ingresos …" at bounding box center [554, 272] width 1109 height 441
paste input "7-17881226-8"
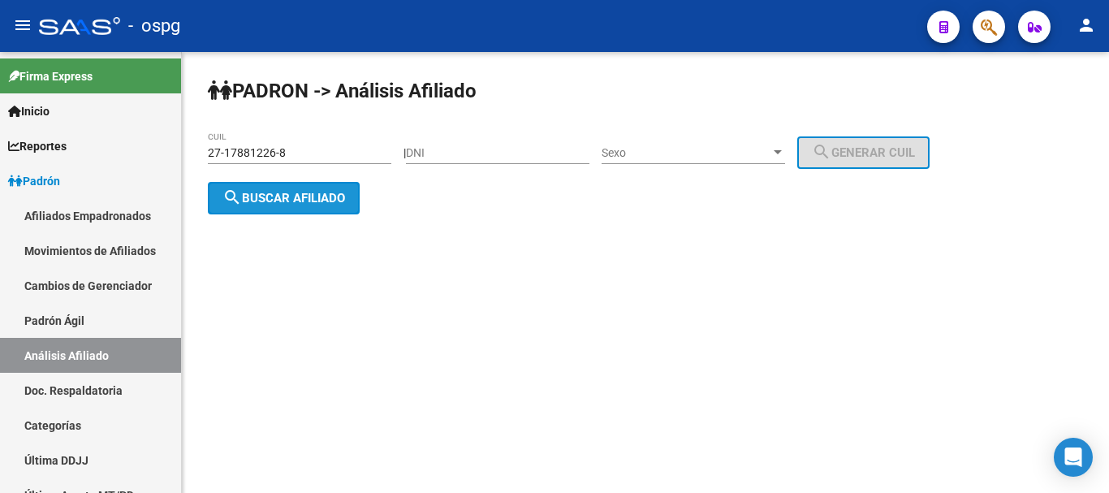
click at [302, 203] on span "search Buscar afiliado" at bounding box center [283, 198] width 123 height 15
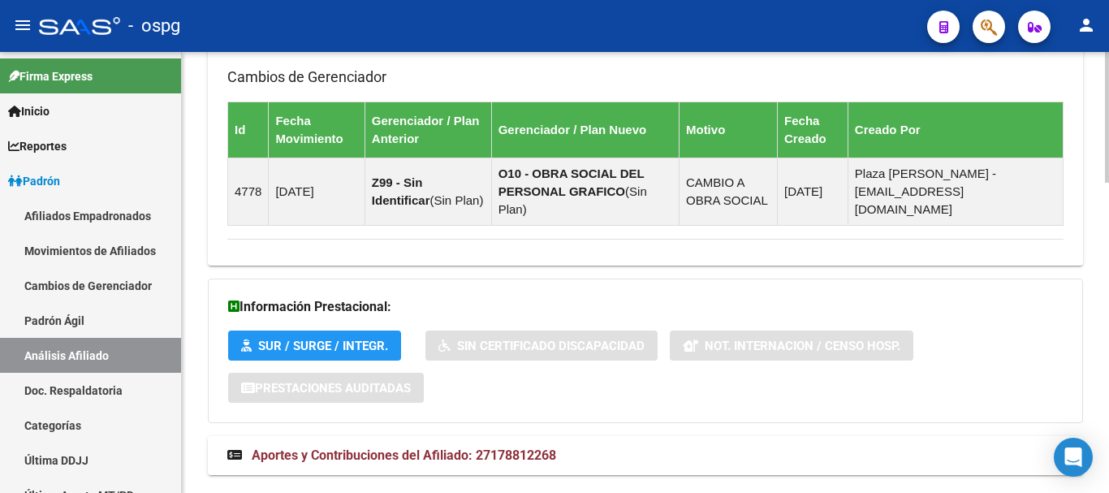
scroll to position [1045, 0]
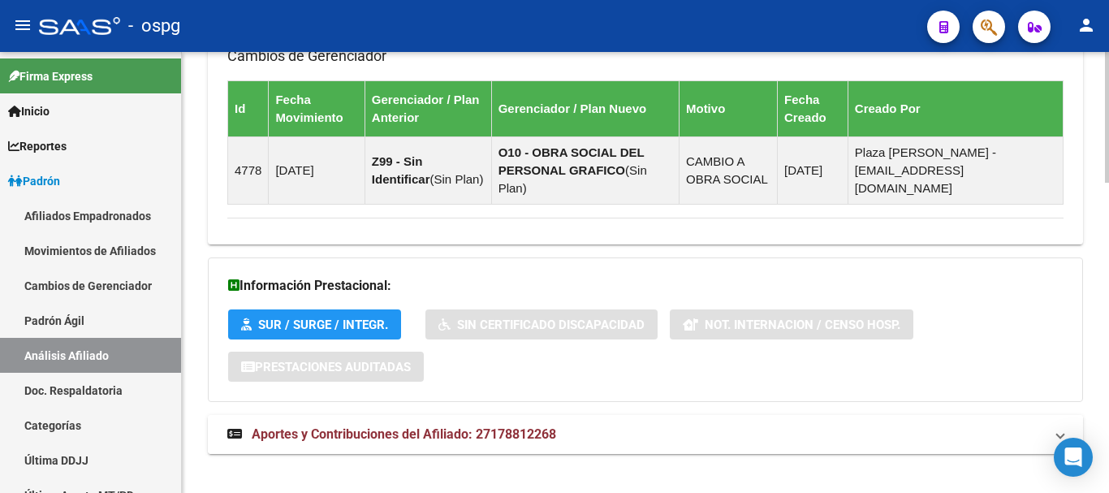
click at [477, 415] on mat-expansion-panel-header "Aportes y Contribuciones del Afiliado: 27178812268" at bounding box center [645, 434] width 875 height 39
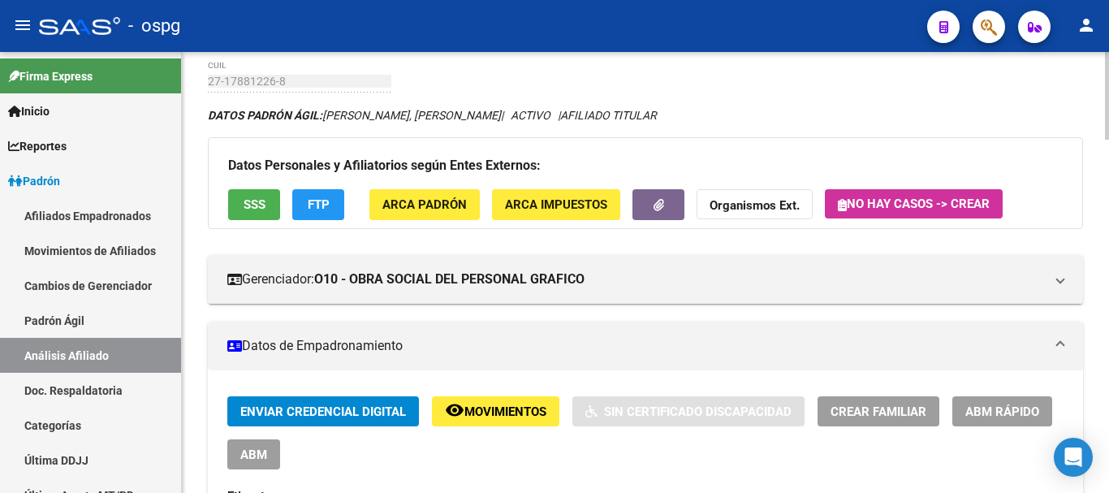
scroll to position [0, 0]
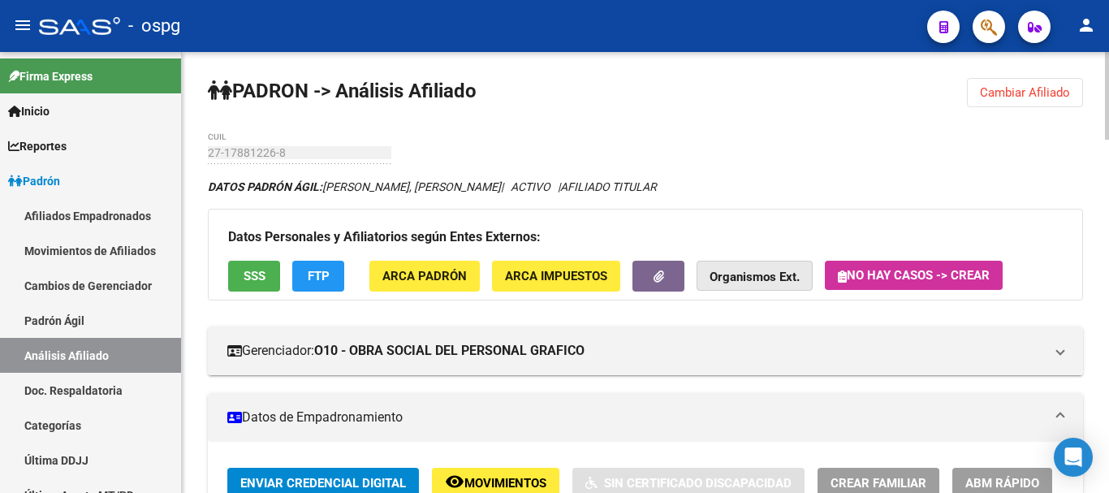
click at [770, 276] on strong "Organismos Ext." at bounding box center [754, 277] width 90 height 15
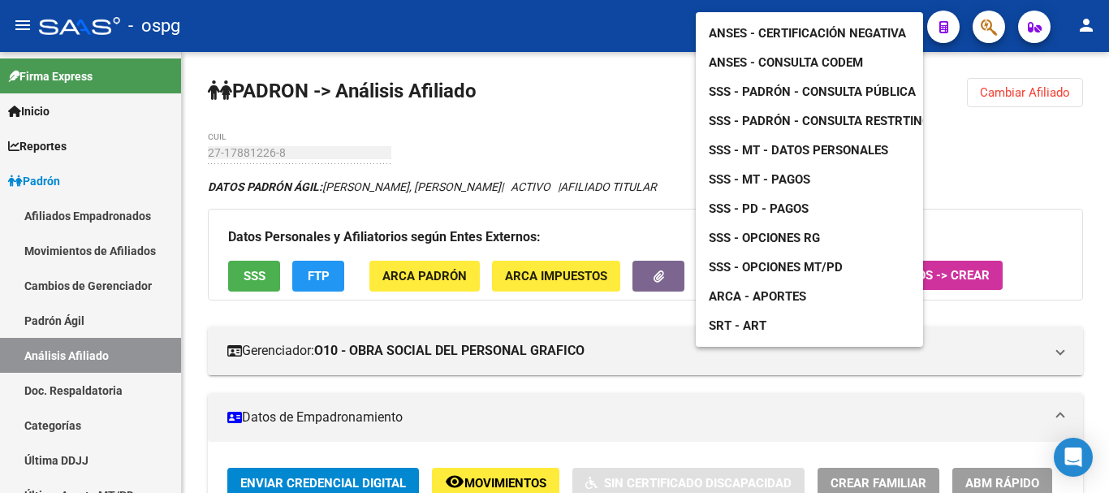
click at [852, 55] on span "ANSES - Consulta CODEM" at bounding box center [786, 62] width 154 height 15
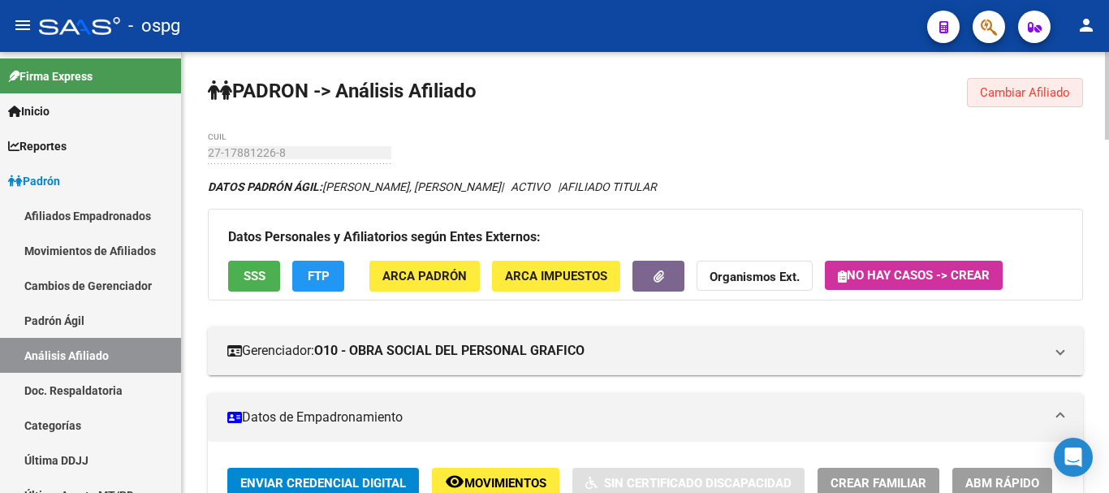
click at [1010, 93] on span "Cambiar Afiliado" at bounding box center [1025, 92] width 90 height 15
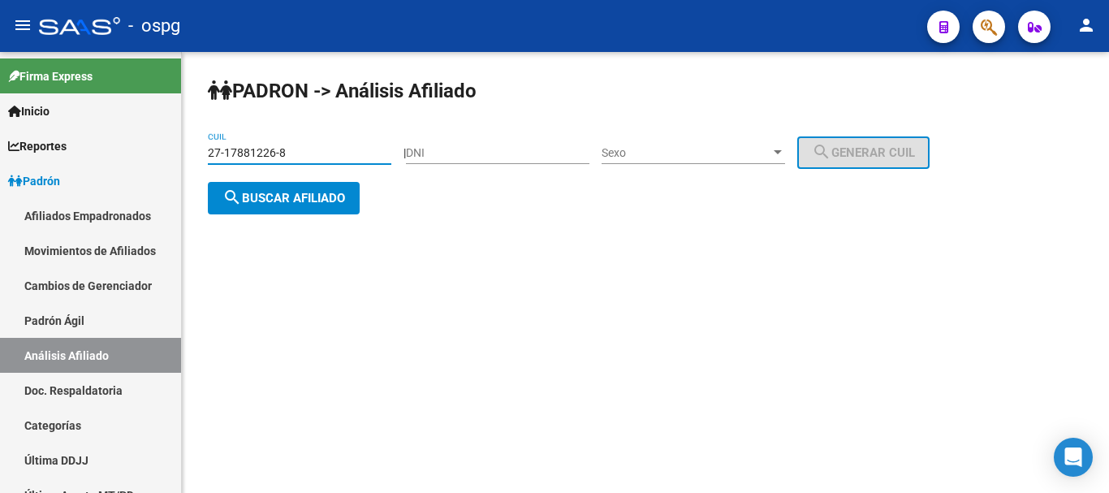
drag, startPoint x: 50, startPoint y: 114, endPoint x: 0, endPoint y: 32, distance: 96.2
click at [0, 64] on mat-sidenav-container "Firma Express Inicio Calendario SSS Instructivos Contacto OS Reportes Ingresos …" at bounding box center [554, 272] width 1109 height 441
click at [299, 198] on span "search Buscar afiliado" at bounding box center [283, 198] width 123 height 15
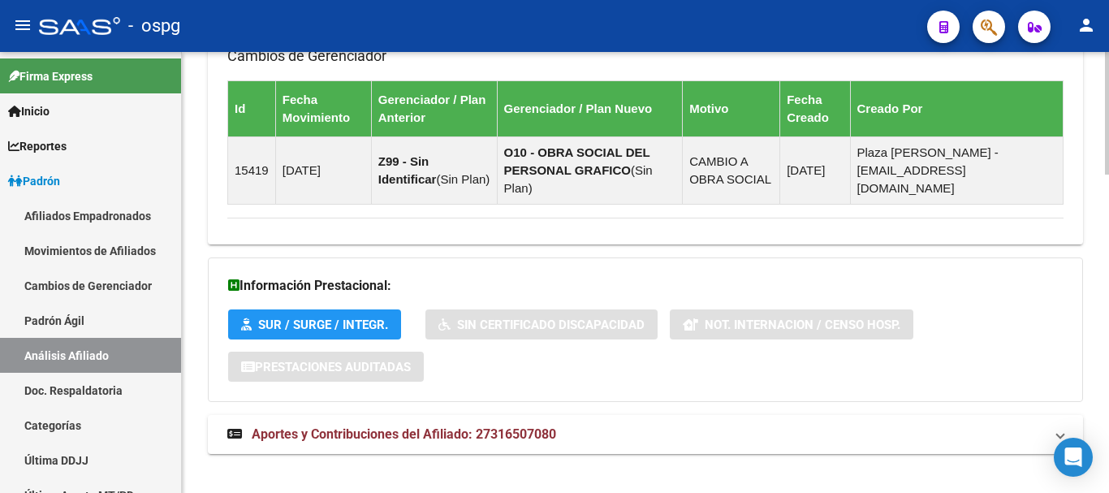
drag, startPoint x: 463, startPoint y: 418, endPoint x: 836, endPoint y: 360, distance: 377.1
click at [470, 426] on span "Aportes y Contribuciones del Afiliado: 27316507080" at bounding box center [404, 433] width 304 height 15
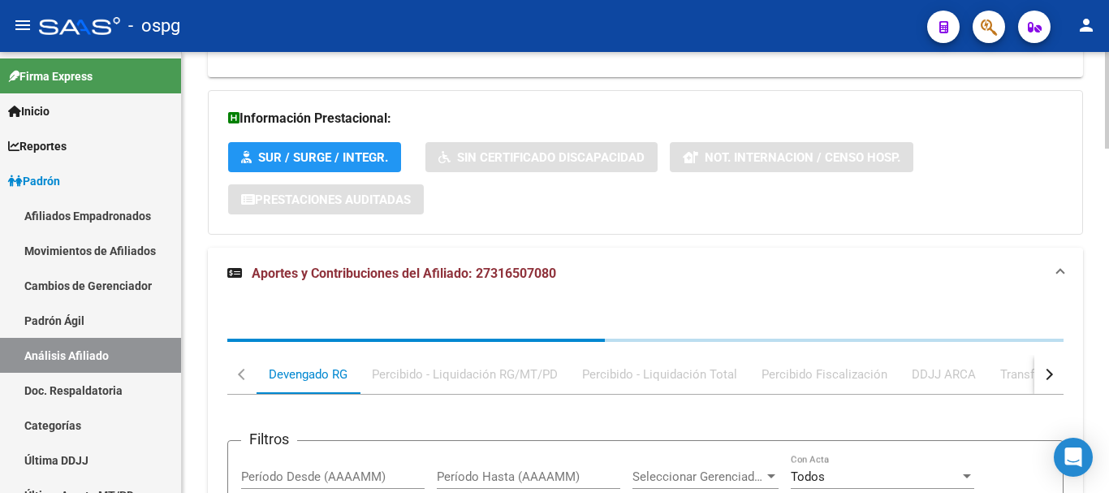
scroll to position [1322, 0]
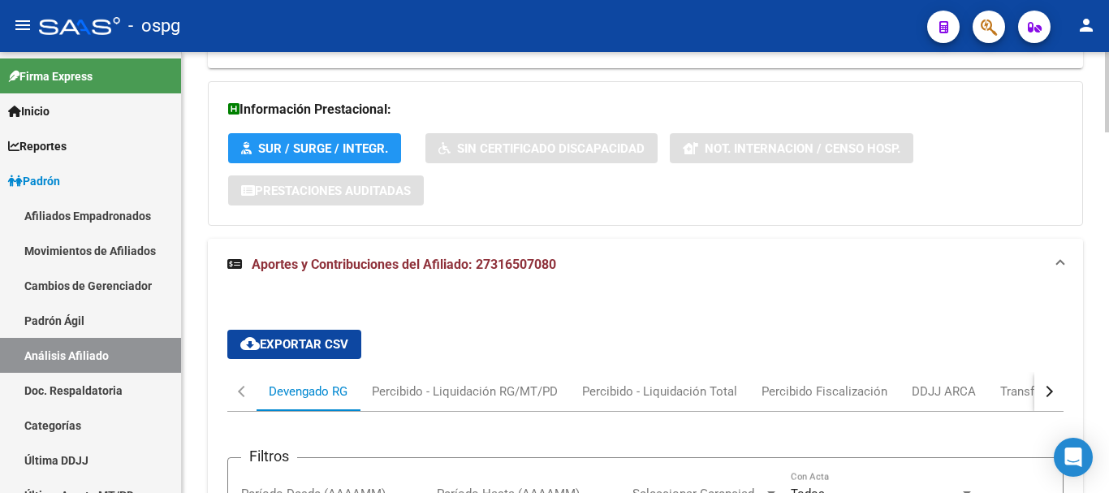
click at [1058, 372] on button "button" at bounding box center [1048, 391] width 29 height 39
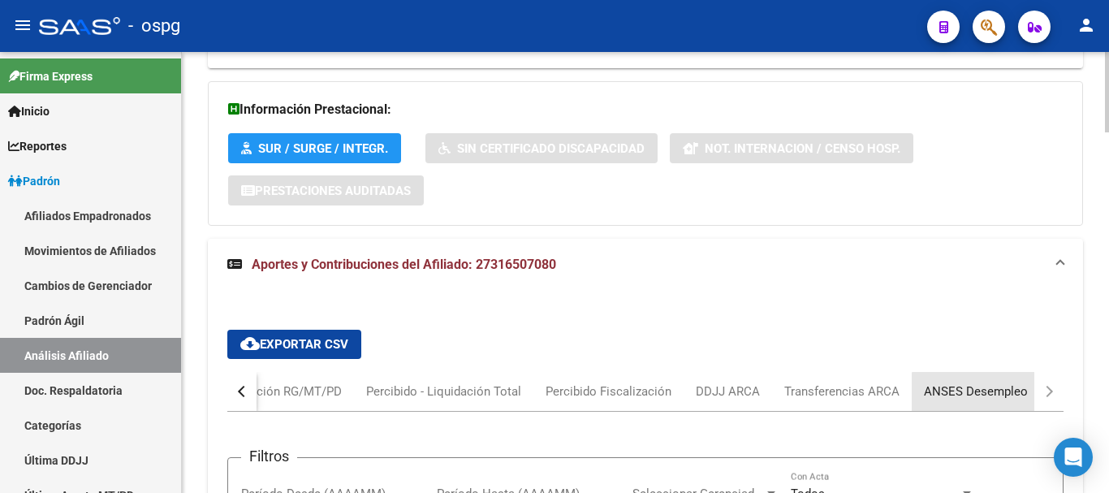
drag, startPoint x: 993, startPoint y: 376, endPoint x: 1011, endPoint y: 372, distance: 18.3
click at [998, 382] on div "ANSES Desempleo" at bounding box center [976, 391] width 104 height 18
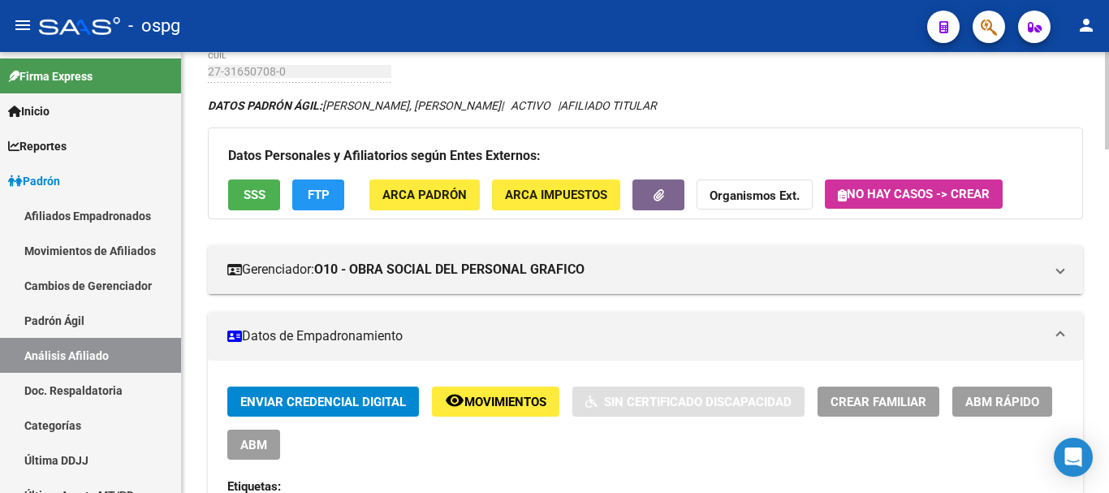
scroll to position [0, 0]
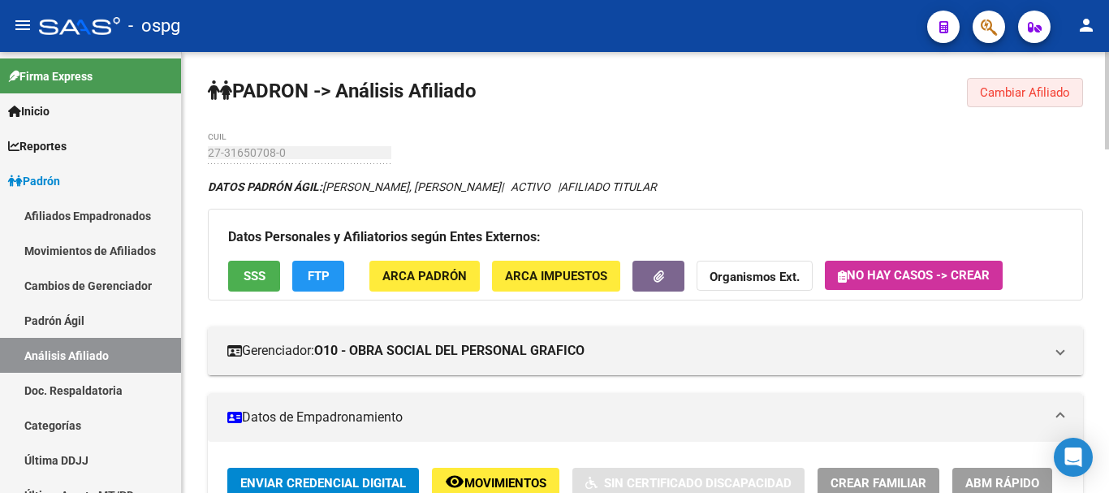
click at [1037, 93] on span "Cambiar Afiliado" at bounding box center [1025, 92] width 90 height 15
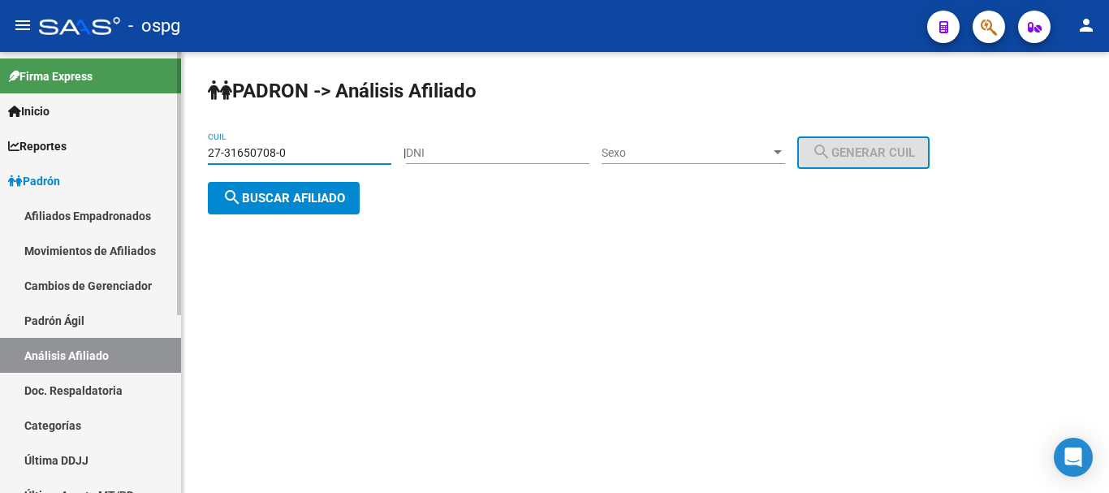
drag, startPoint x: 298, startPoint y: 158, endPoint x: 1, endPoint y: 128, distance: 298.6
click at [0, 136] on mat-sidenav-container "Firma Express Inicio Calendario SSS Instructivos Contacto OS Reportes Ingresos …" at bounding box center [554, 272] width 1109 height 441
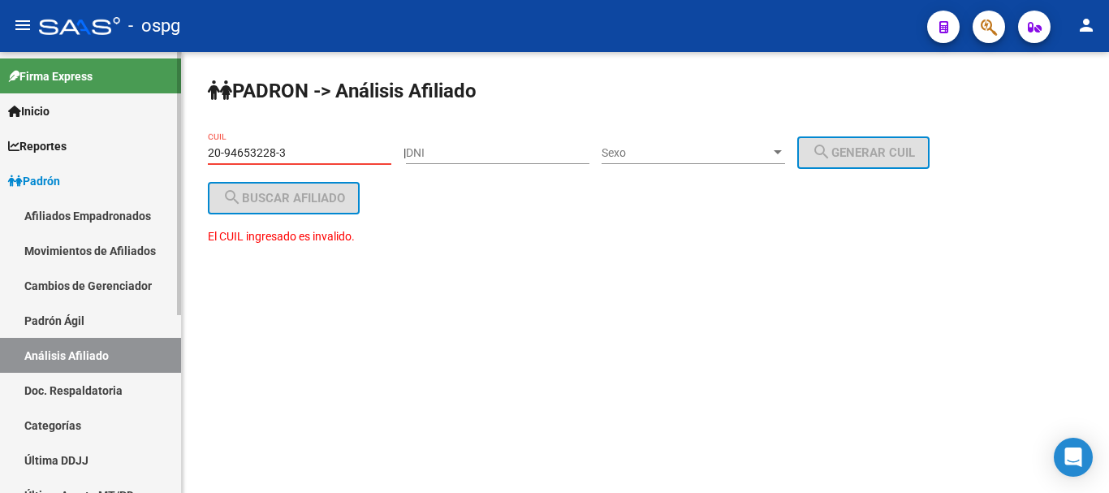
type input "20-94653228-3"
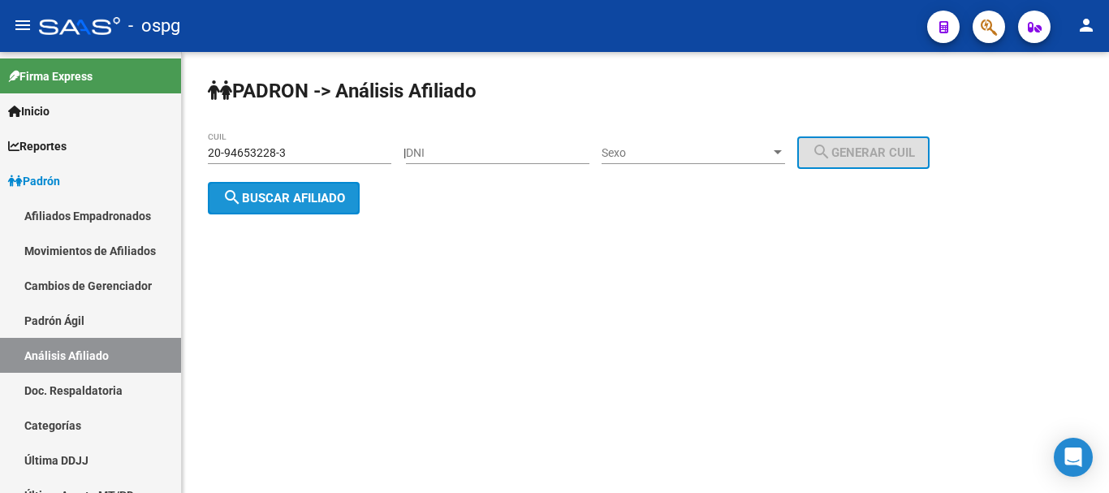
click at [308, 196] on span "search Buscar afiliado" at bounding box center [283, 198] width 123 height 15
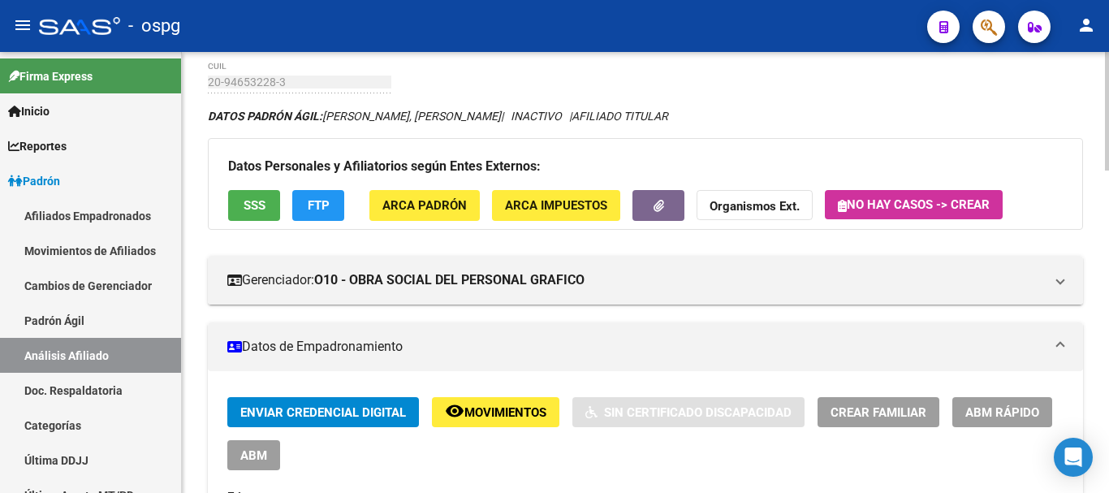
scroll to position [162, 0]
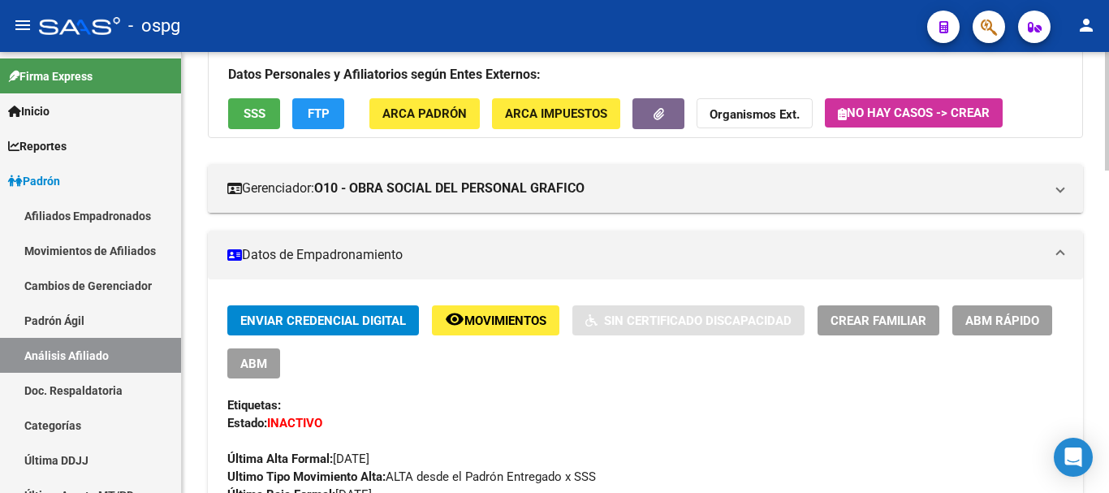
click at [1013, 325] on span "ABM Rápido" at bounding box center [1002, 320] width 74 height 15
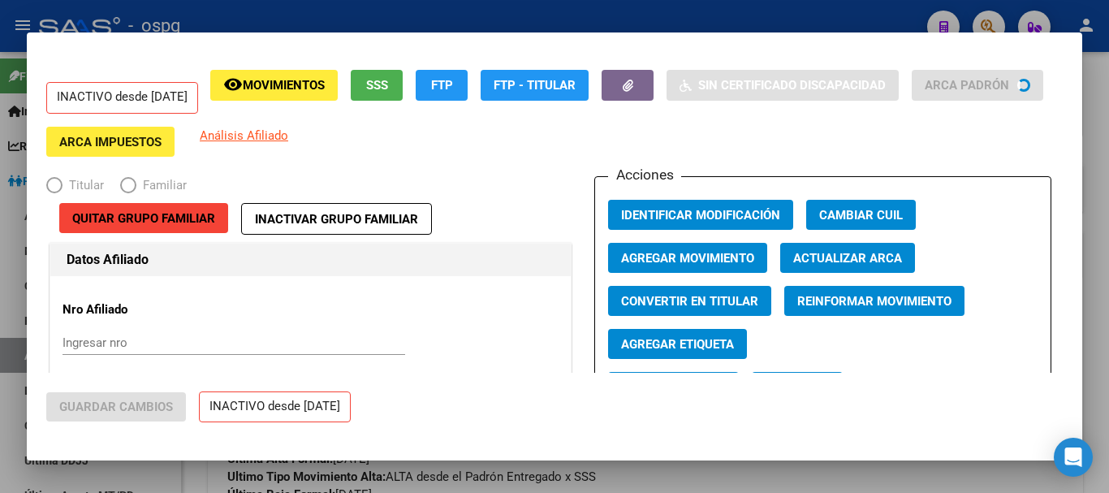
radio input "true"
type input "30-63554243-4"
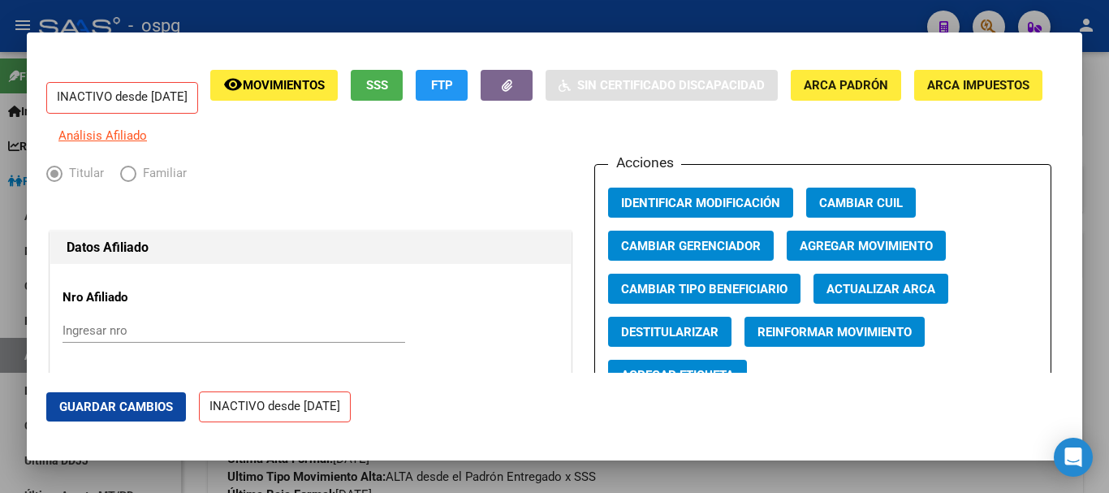
click at [911, 253] on span "Agregar Movimiento" at bounding box center [866, 246] width 133 height 15
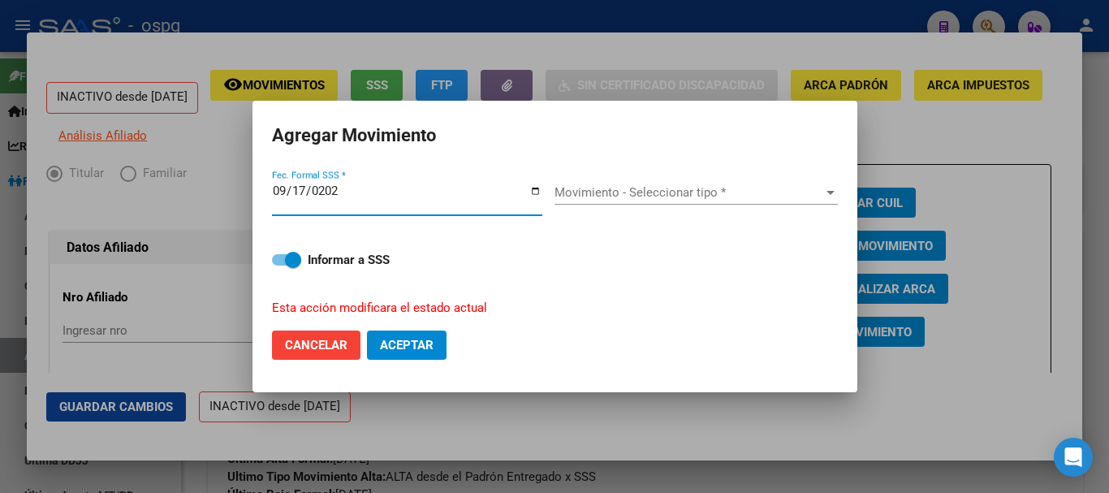
type input "[DATE]"
click at [653, 203] on div "Movimiento - Seleccionar tipo * Movimiento - Seleccionar tipo *" at bounding box center [695, 192] width 283 height 24
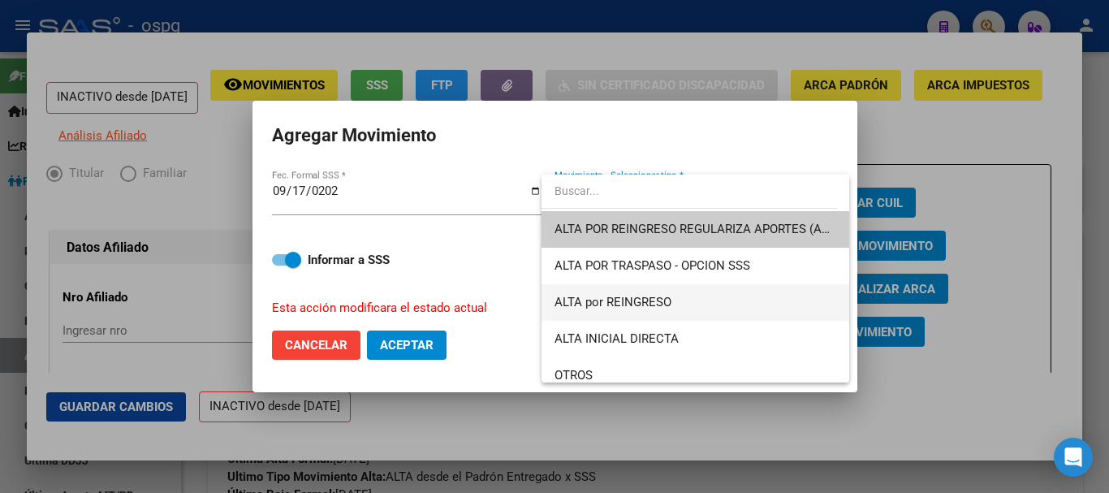
click at [694, 304] on span "ALTA por REINGRESO" at bounding box center [695, 302] width 282 height 37
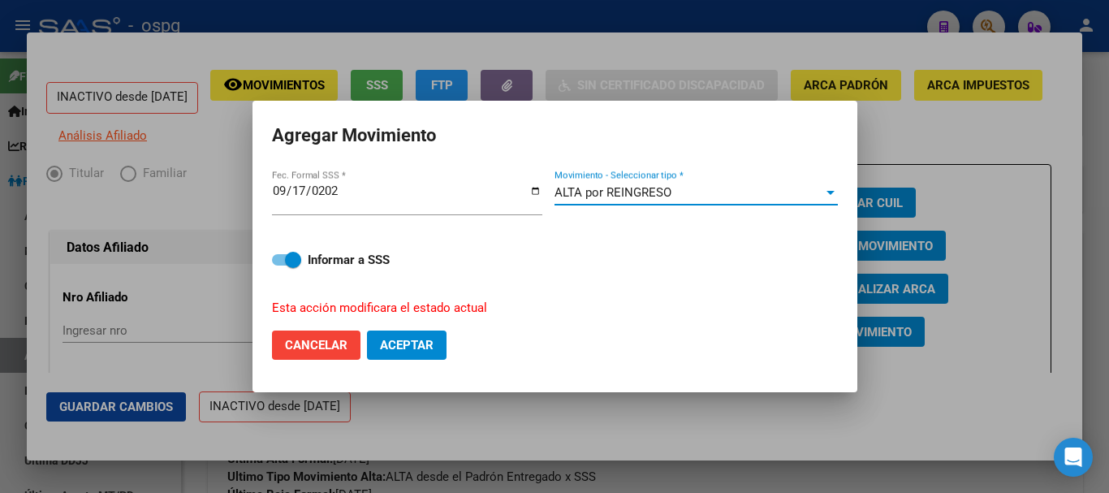
drag, startPoint x: 414, startPoint y: 344, endPoint x: 420, endPoint y: 330, distance: 15.3
click at [417, 338] on span "Aceptar" at bounding box center [407, 345] width 54 height 15
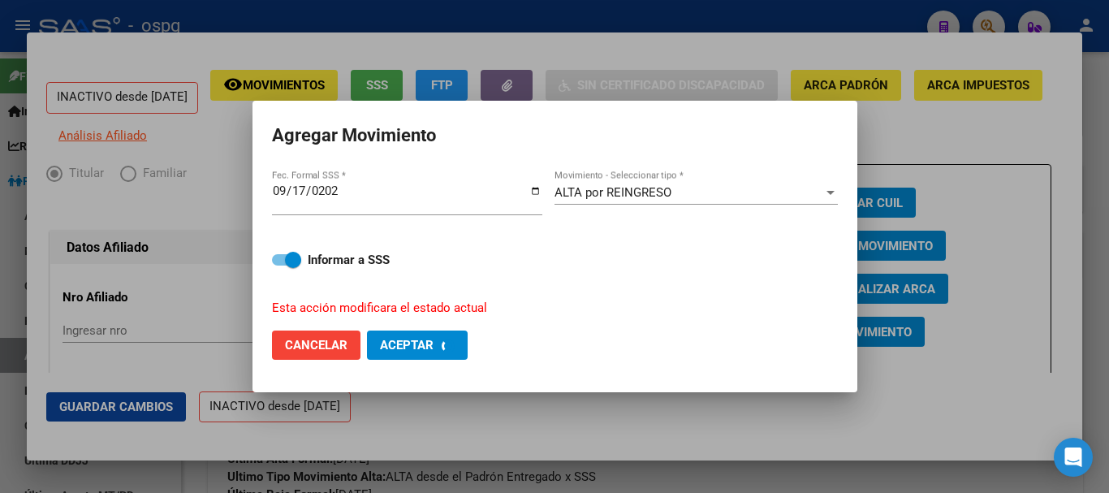
checkbox input "false"
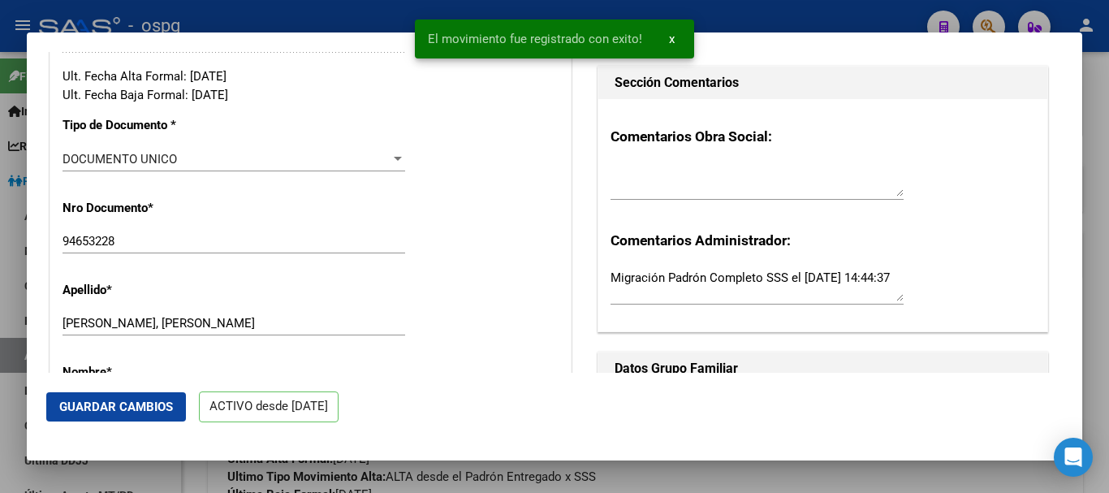
scroll to position [487, 0]
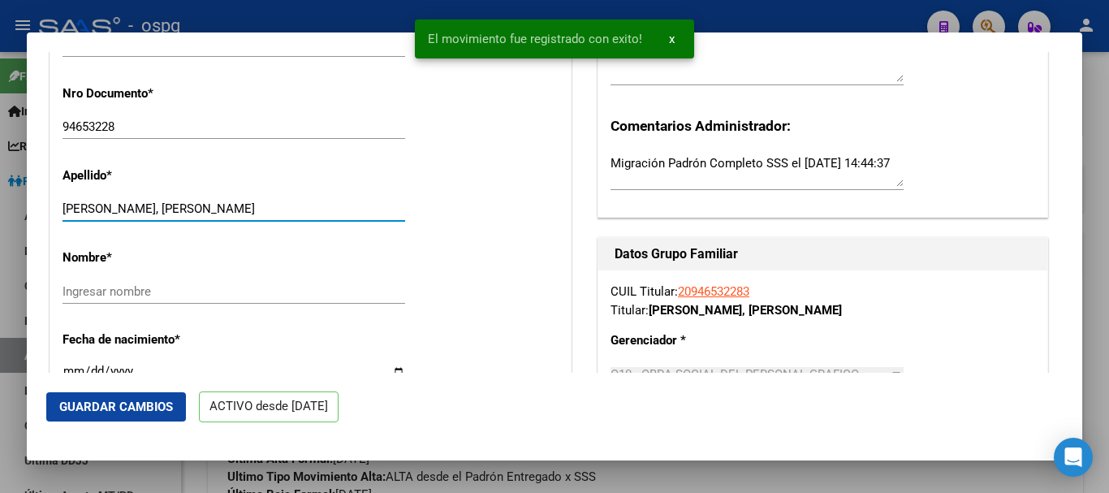
drag, startPoint x: 154, startPoint y: 217, endPoint x: 248, endPoint y: 224, distance: 93.6
click at [248, 216] on input "[PERSON_NAME], [PERSON_NAME]" at bounding box center [233, 208] width 343 height 15
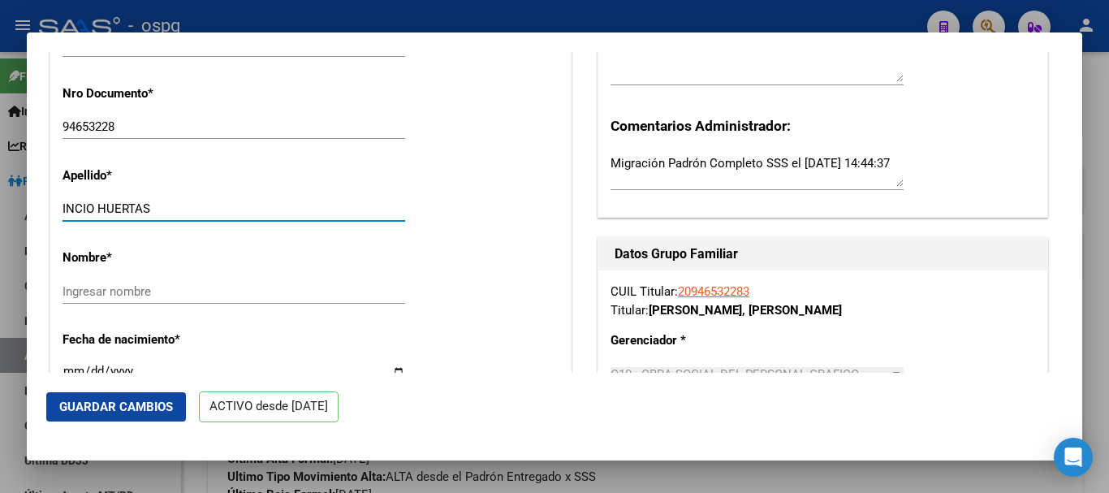
type input "INCIO HUERTAS"
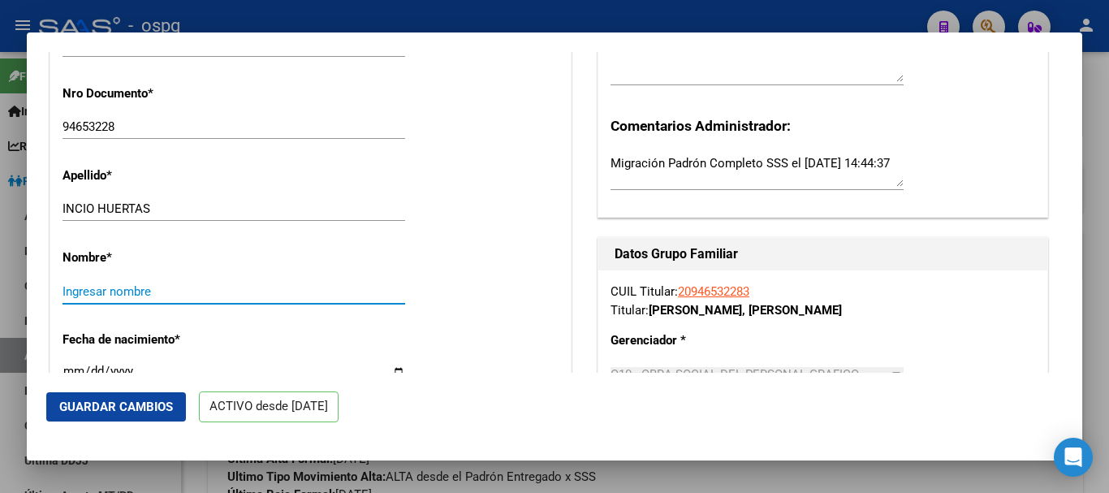
click at [127, 299] on input "Ingresar nombre" at bounding box center [233, 291] width 343 height 15
paste input "[PERSON_NAME]"
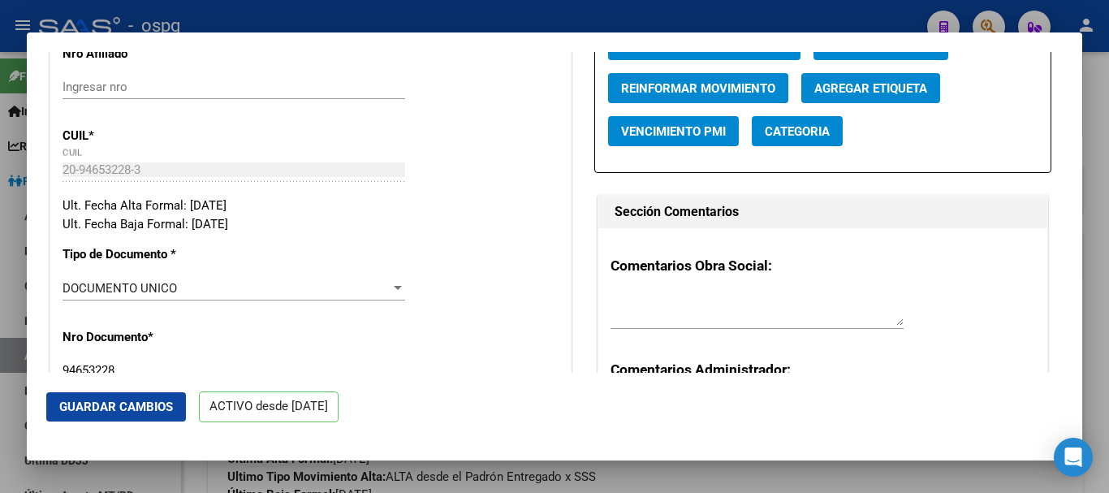
type input "[PERSON_NAME]"
click at [670, 329] on div at bounding box center [756, 309] width 293 height 39
type textarea "pto anulacion de opcion bel [DATE]"
click at [113, 409] on span "Guardar Cambios" at bounding box center [116, 406] width 114 height 15
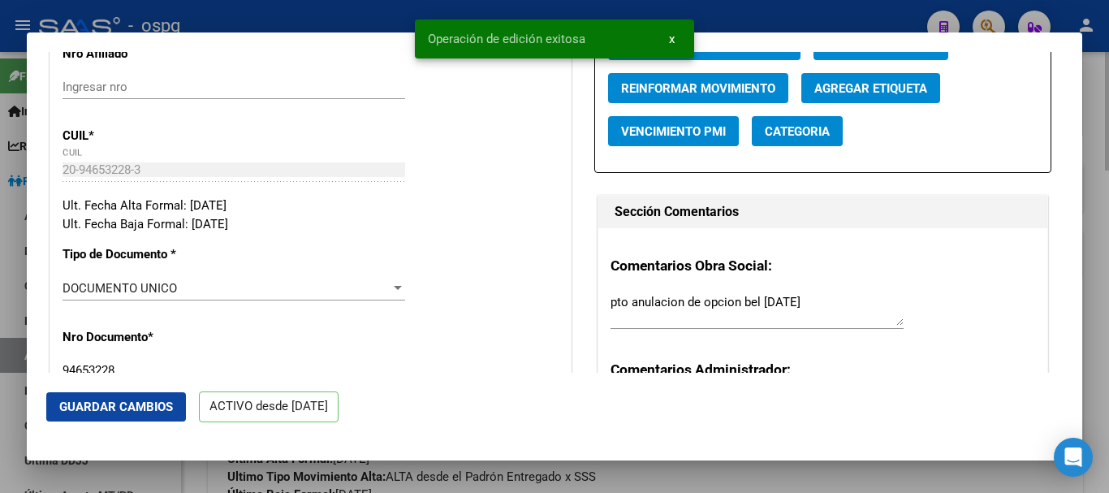
click at [1102, 83] on div at bounding box center [554, 246] width 1109 height 493
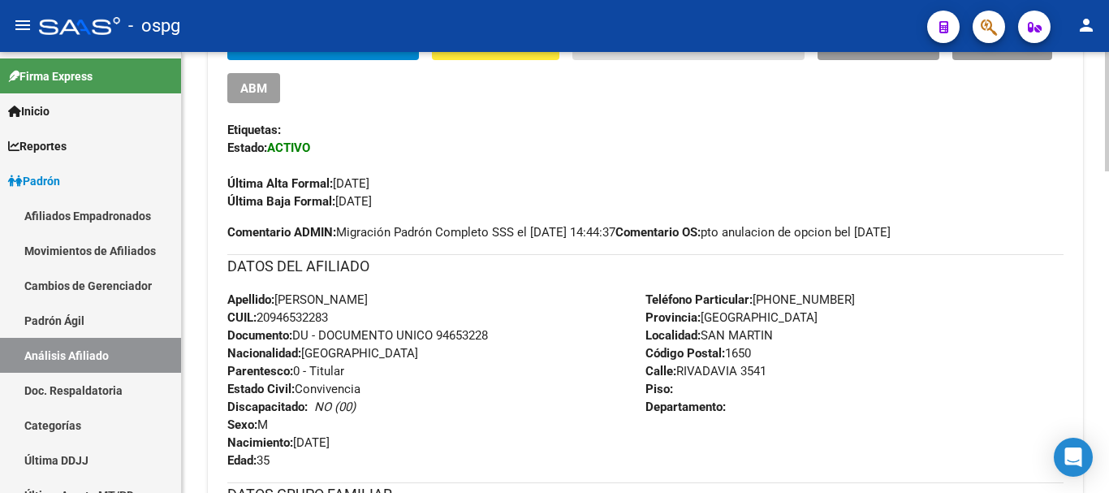
scroll to position [649, 0]
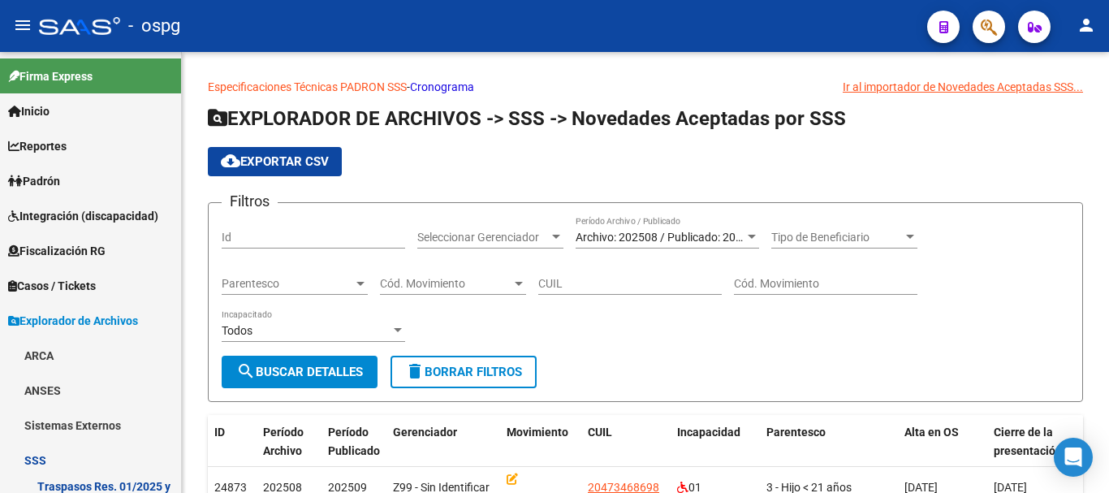
scroll to position [623, 0]
click at [80, 185] on link "Padrón" at bounding box center [90, 180] width 181 height 35
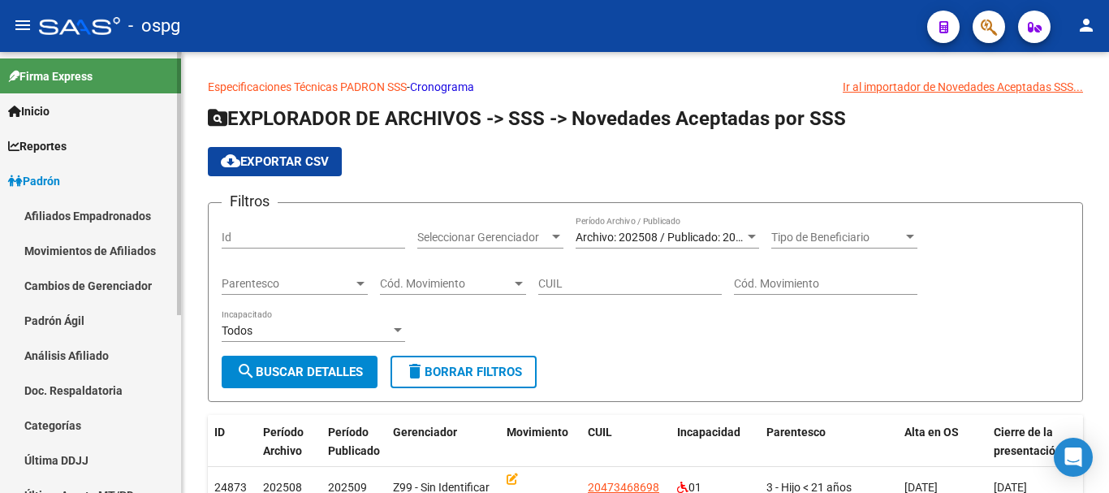
drag, startPoint x: 54, startPoint y: 355, endPoint x: 58, endPoint y: 347, distance: 8.8
click at [54, 354] on link "Análisis Afiliado" at bounding box center [90, 355] width 181 height 35
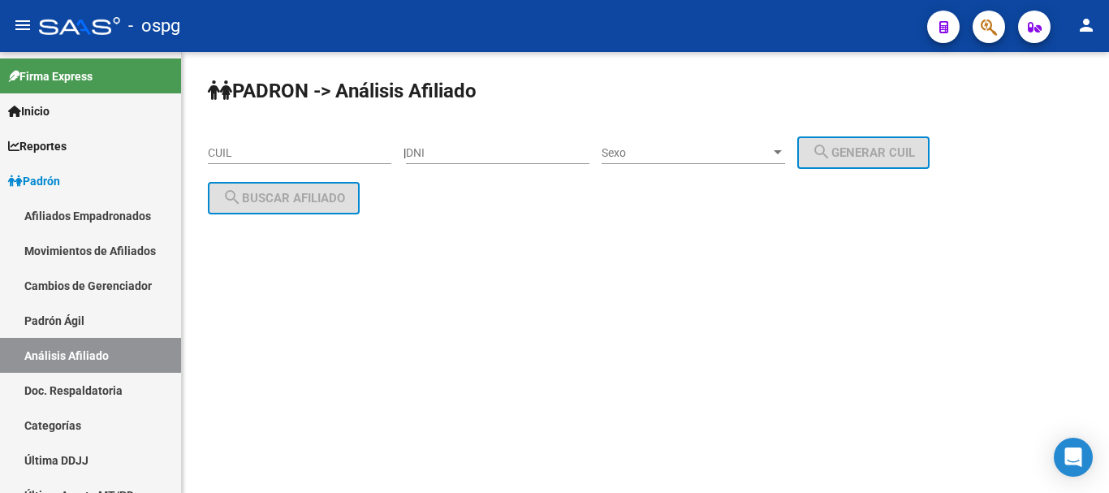
click at [247, 157] on input "CUIL" at bounding box center [299, 153] width 183 height 14
paste input "23-49379933-9"
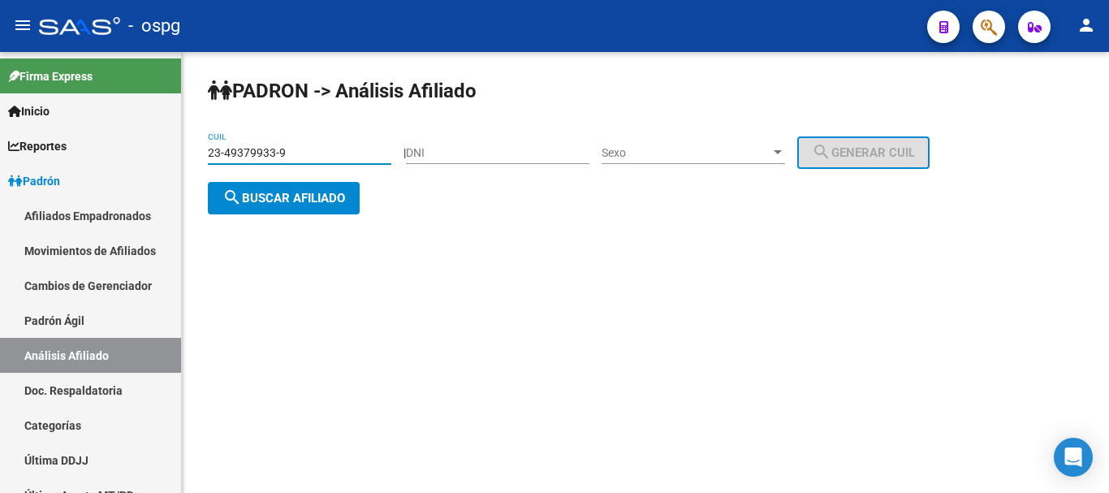
type input "23-49379933-9"
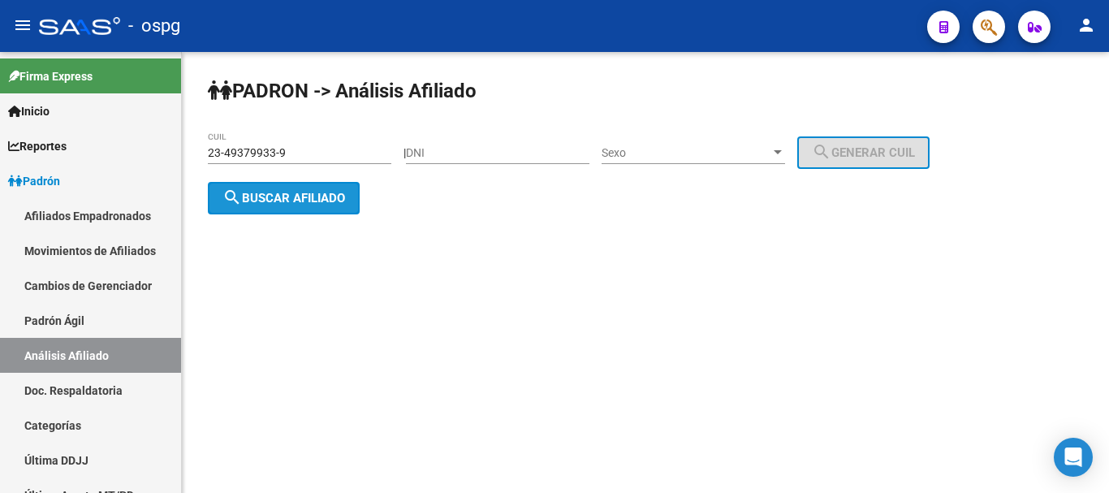
click at [279, 201] on span "search Buscar afiliado" at bounding box center [283, 198] width 123 height 15
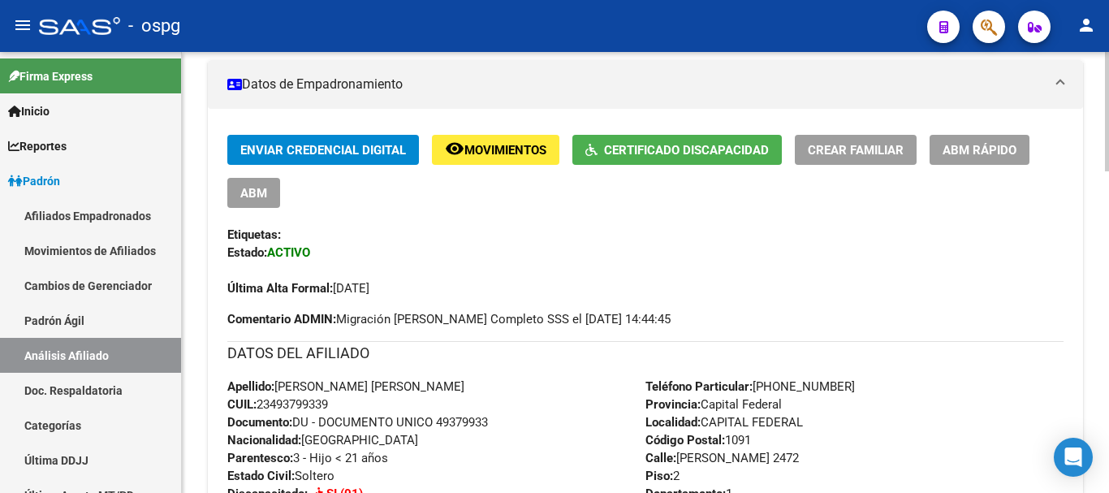
scroll to position [406, 0]
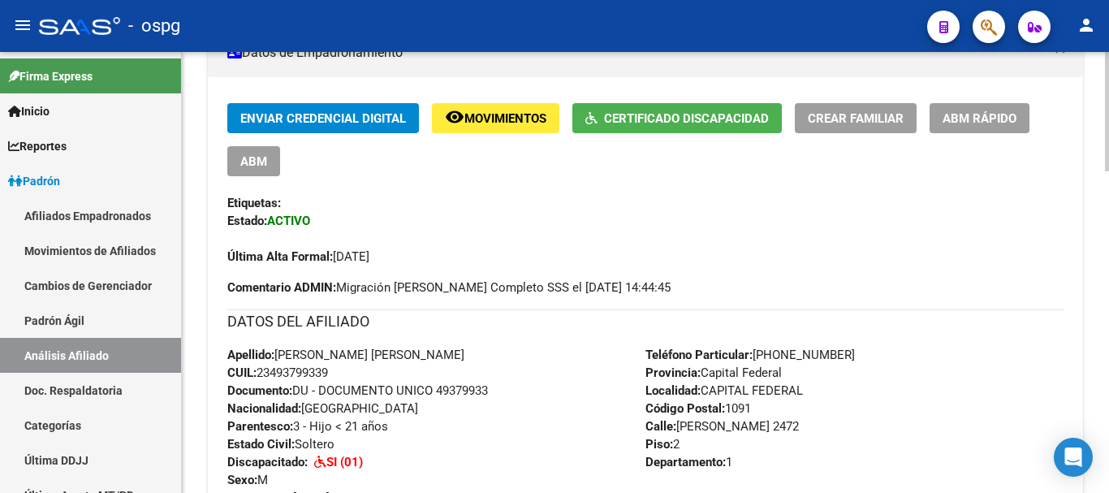
click at [625, 128] on button "Certificado Discapacidad" at bounding box center [676, 118] width 209 height 30
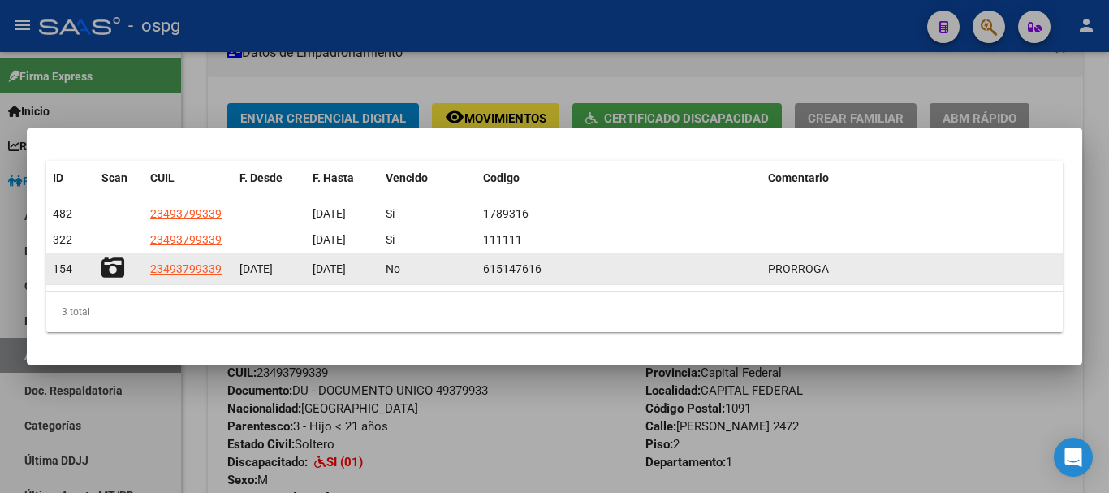
drag, startPoint x: 483, startPoint y: 271, endPoint x: 540, endPoint y: 269, distance: 56.8
click at [540, 269] on span "615147616" at bounding box center [512, 268] width 58 height 13
click at [113, 268] on icon at bounding box center [112, 267] width 23 height 23
